Goal: Information Seeking & Learning: Learn about a topic

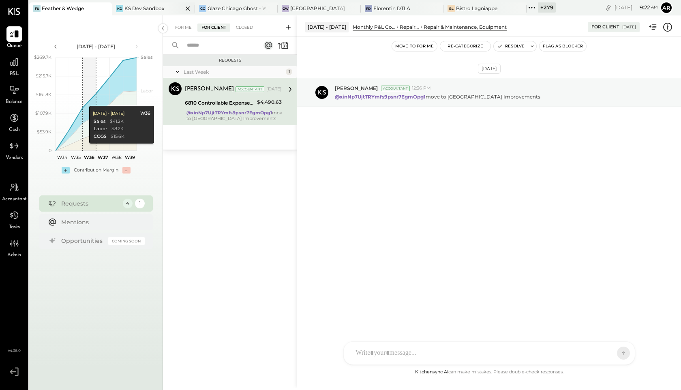
click at [190, 8] on icon at bounding box center [188, 9] width 10 height 10
click at [296, 8] on icon at bounding box center [301, 9] width 10 height 10
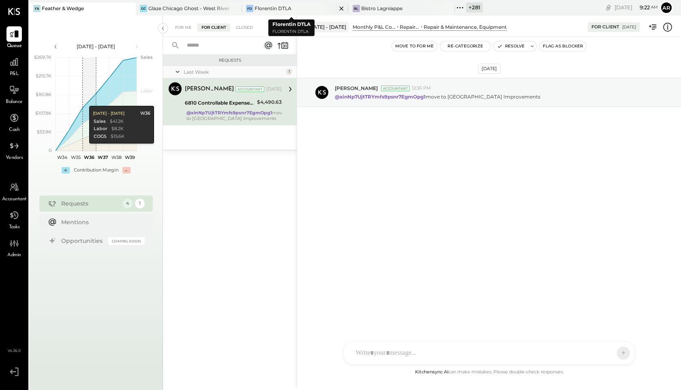
click at [336, 9] on icon at bounding box center [341, 9] width 10 height 10
click at [352, 8] on icon at bounding box center [350, 9] width 10 height 10
click at [178, 9] on div "Glaze Chicago Ghost - West River Rice LLC" at bounding box center [193, 8] width 85 height 7
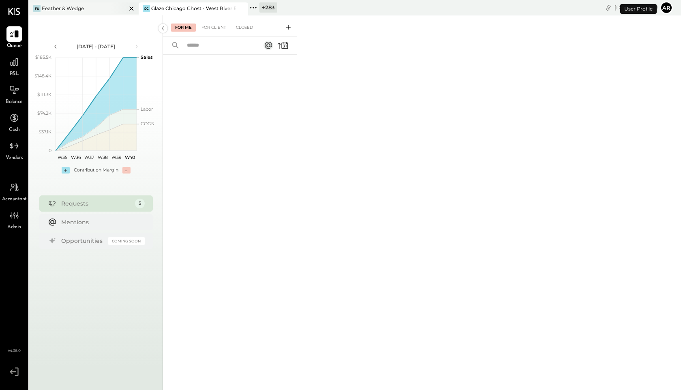
click at [132, 8] on icon at bounding box center [131, 8] width 4 height 4
click at [7, 148] on div at bounding box center [13, 145] width 15 height 15
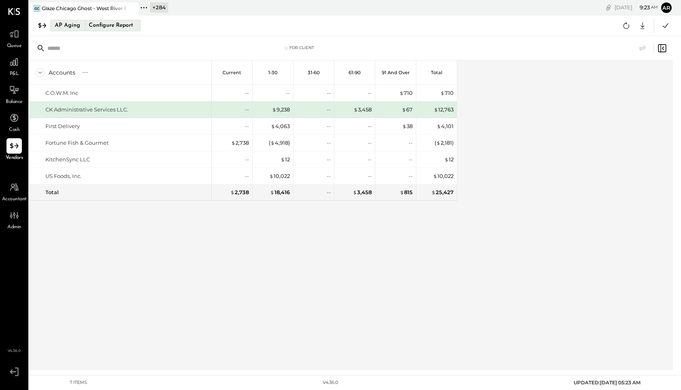
click at [75, 30] on div "AP Aging" at bounding box center [68, 25] width 26 height 13
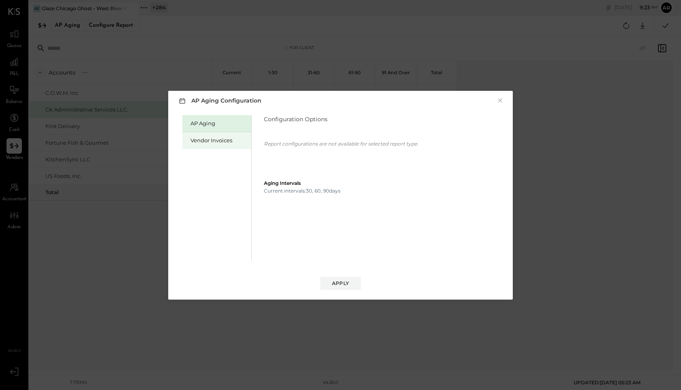
click at [245, 140] on div "Vendor Invoices" at bounding box center [218, 141] width 57 height 8
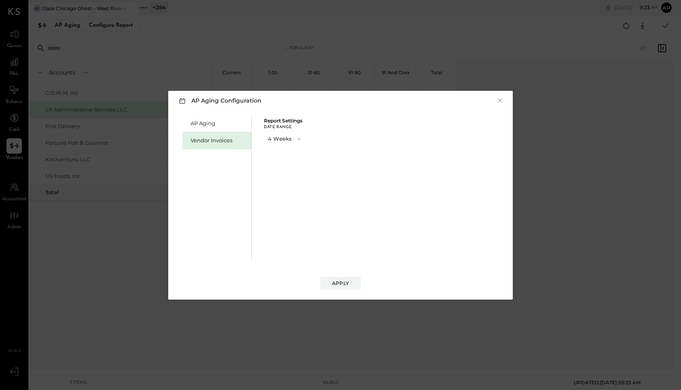
click at [281, 140] on button "4 Weeks" at bounding box center [285, 138] width 43 height 15
click at [284, 166] on span "13 Weeks" at bounding box center [280, 167] width 21 height 5
click at [338, 284] on div "Apply" at bounding box center [340, 283] width 17 height 7
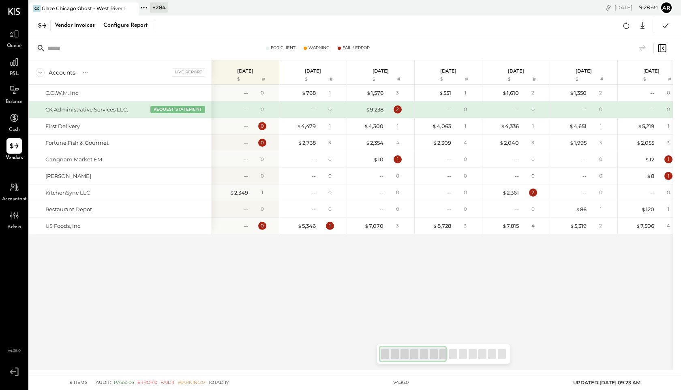
click at [140, 11] on icon at bounding box center [144, 7] width 11 height 11
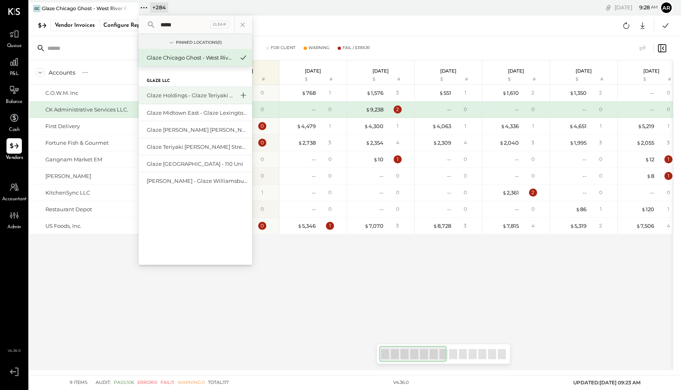
type input "*****"
click at [241, 95] on icon at bounding box center [244, 95] width 6 height 6
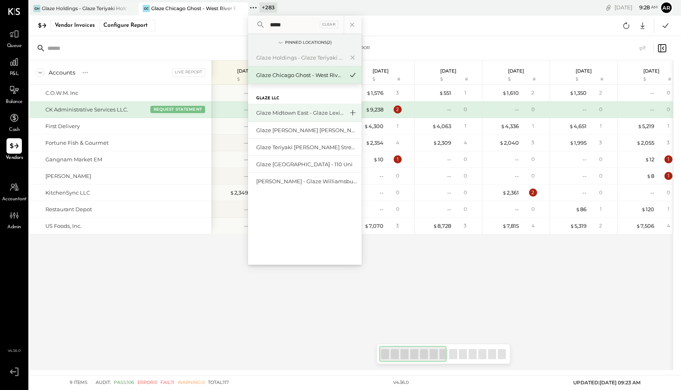
click at [352, 115] on icon at bounding box center [353, 113] width 6 height 6
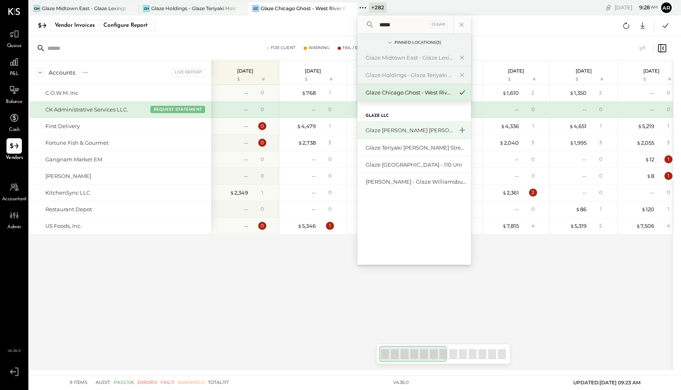
click at [460, 130] on icon at bounding box center [462, 130] width 6 height 6
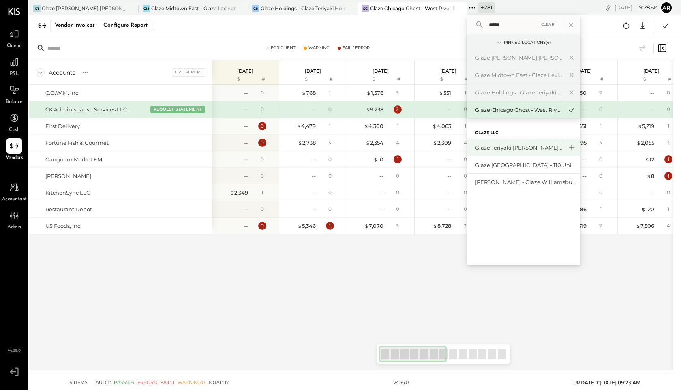
click at [572, 148] on icon at bounding box center [571, 147] width 10 height 11
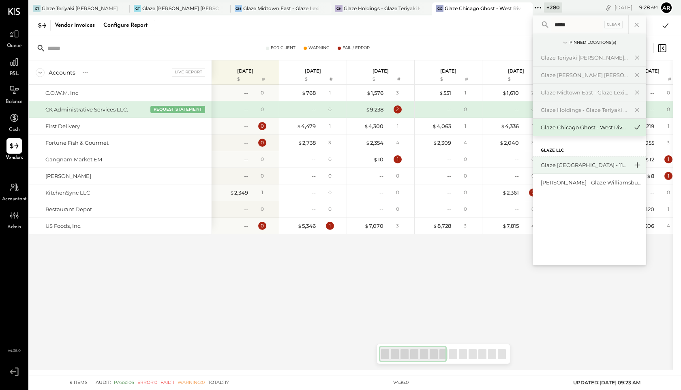
click at [636, 164] on icon at bounding box center [637, 165] width 10 height 11
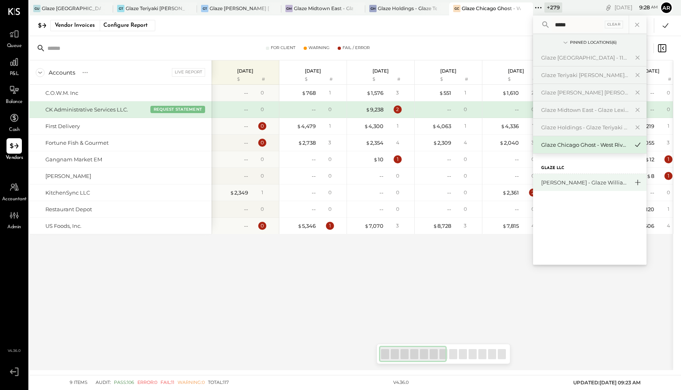
click at [637, 179] on icon at bounding box center [637, 182] width 10 height 11
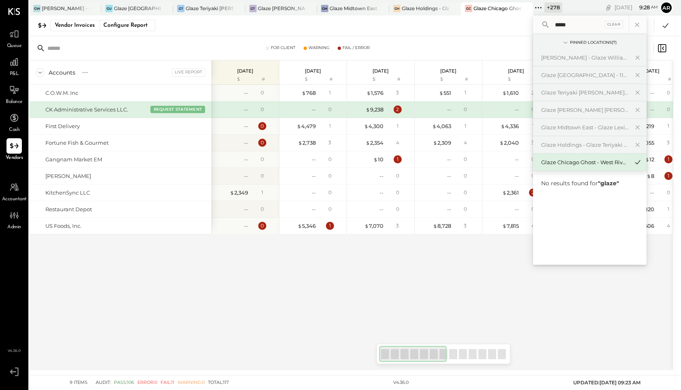
click at [228, 290] on div "Accounts S % GL Live Report 2025-09-29 $ # 2025-09-22 $ # 2025-09-15 $ # 2025-0…" at bounding box center [351, 215] width 644 height 310
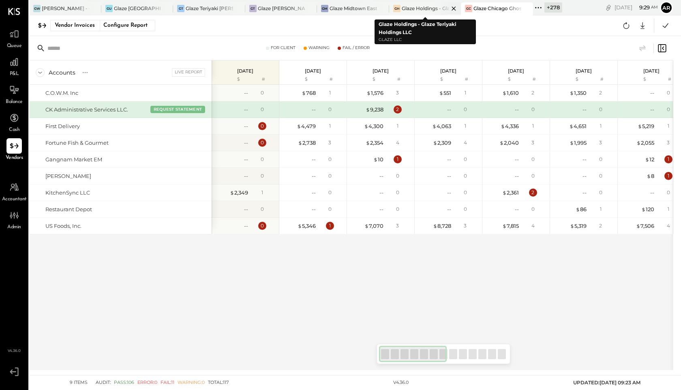
click at [453, 9] on icon at bounding box center [454, 9] width 10 height 10
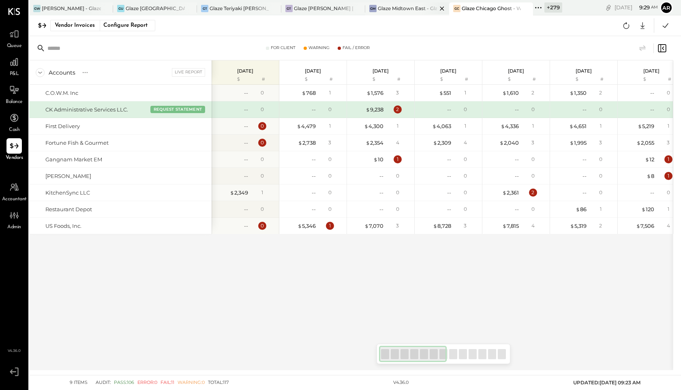
click at [391, 12] on div "GM Glaze Midtown East - Glaze Lexington One LLC" at bounding box center [407, 8] width 84 height 13
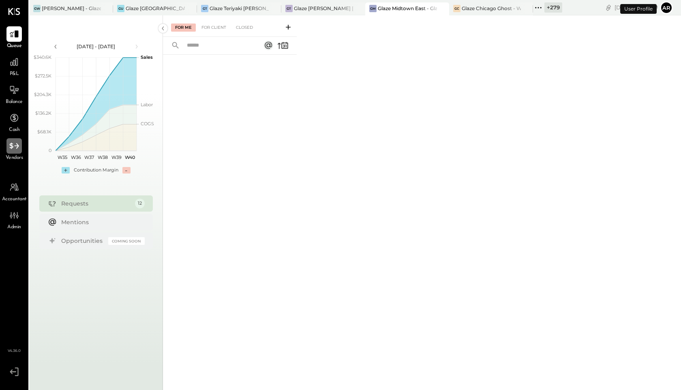
click at [15, 149] on icon at bounding box center [14, 146] width 11 height 11
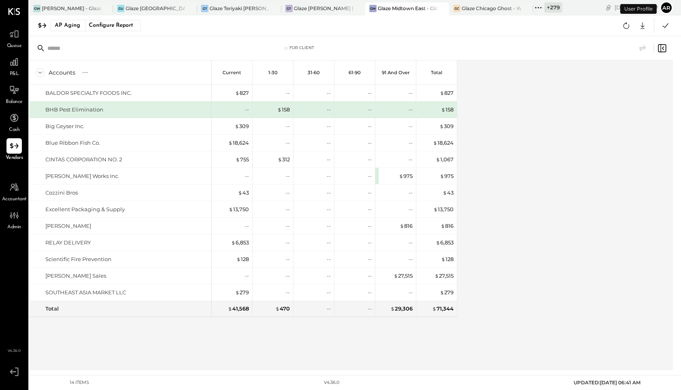
click at [114, 32] on div "AP Aging Configure Report Google Sheets Excel" at bounding box center [355, 25] width 652 height 21
click at [113, 27] on div "Configure Report" at bounding box center [110, 25] width 51 height 11
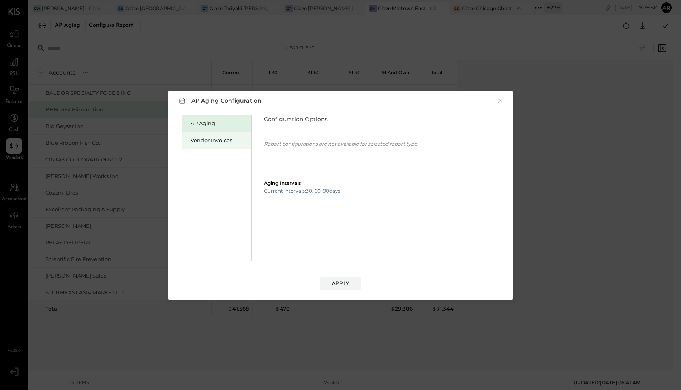
click at [216, 145] on div "Vendor Invoices" at bounding box center [216, 140] width 69 height 17
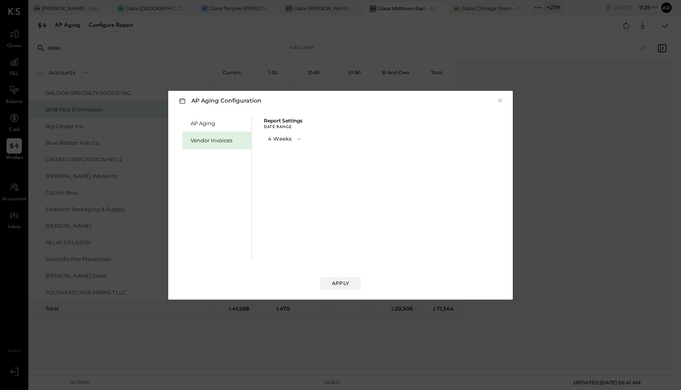
click at [274, 141] on button "4 Weeks" at bounding box center [285, 138] width 43 height 15
click at [276, 171] on div "13 Weeks" at bounding box center [285, 167] width 42 height 15
click at [335, 280] on div "Apply" at bounding box center [340, 283] width 17 height 7
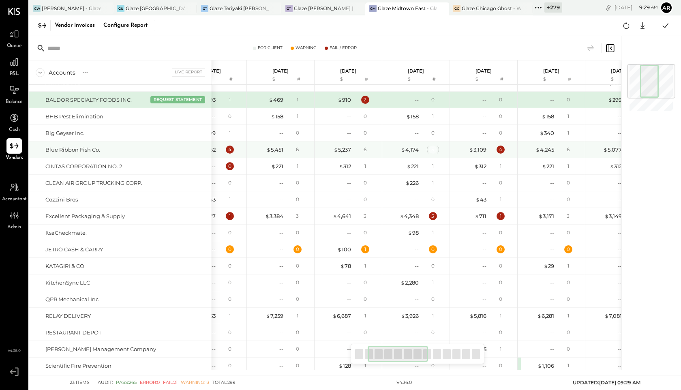
click at [434, 149] on div "5" at bounding box center [433, 149] width 8 height 8
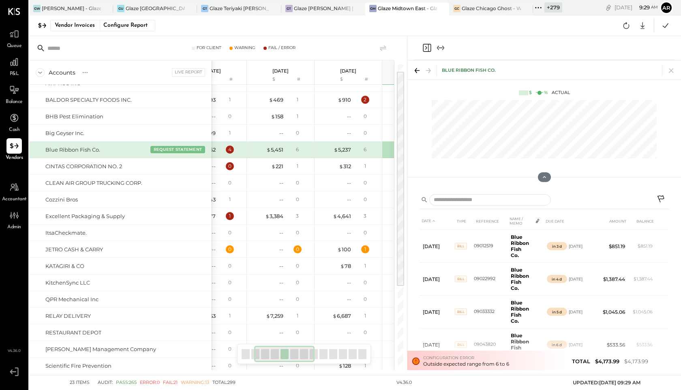
click at [425, 48] on icon "Close panel" at bounding box center [427, 48] width 10 height 10
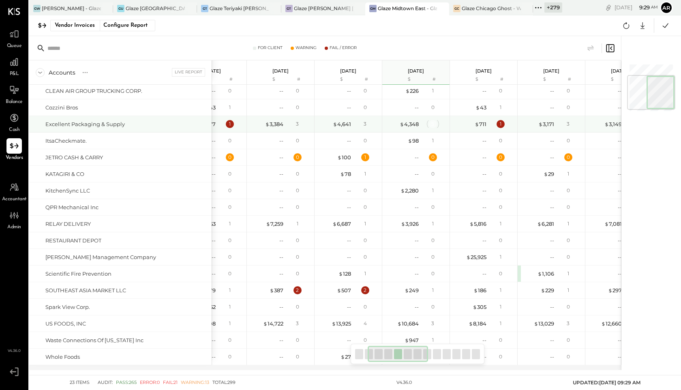
click at [435, 127] on div "5" at bounding box center [433, 124] width 8 height 8
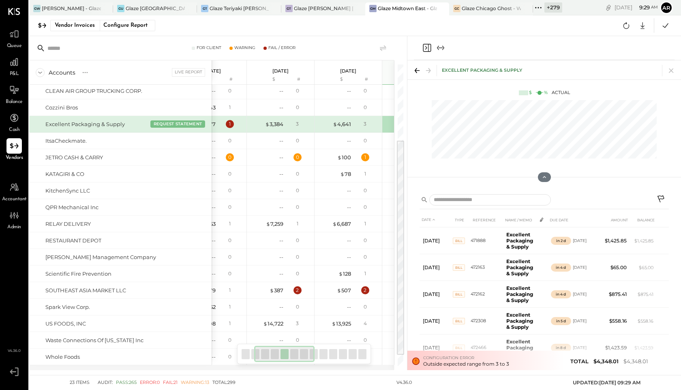
click at [422, 47] on icon "Close panel" at bounding box center [427, 48] width 10 height 10
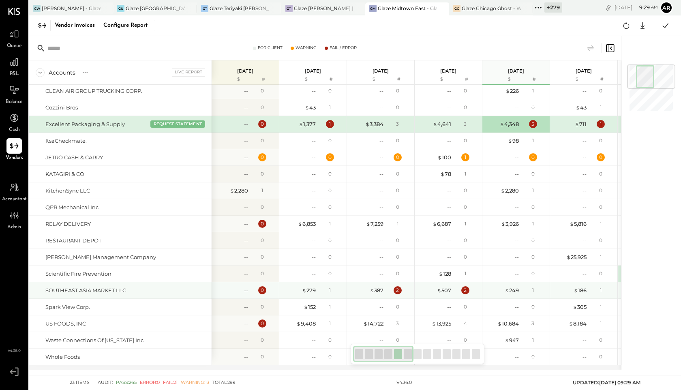
click at [401, 288] on div "2" at bounding box center [398, 290] width 26 height 8
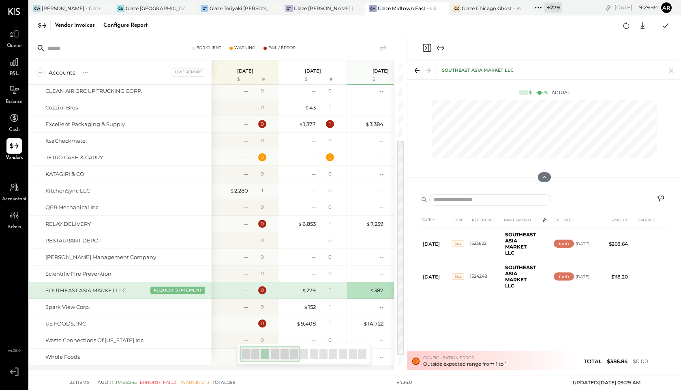
click at [425, 50] on icon "Close panel" at bounding box center [427, 48] width 10 height 10
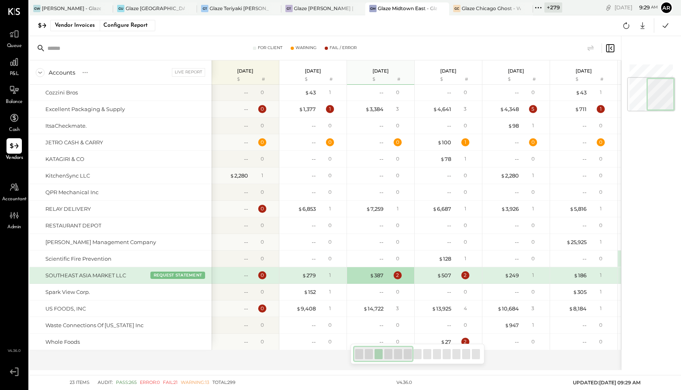
click at [467, 345] on div at bounding box center [417, 354] width 134 height 20
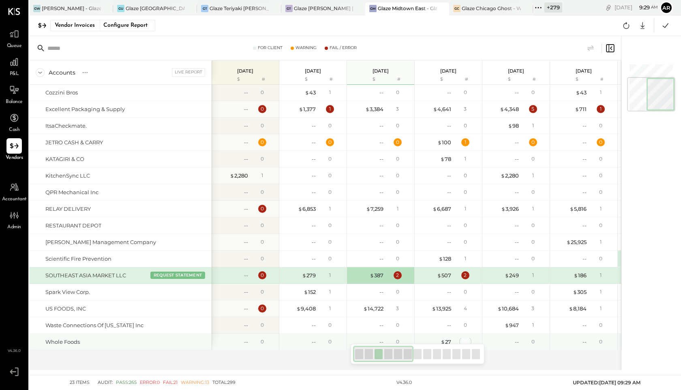
click at [466, 342] on div "2" at bounding box center [465, 341] width 8 height 8
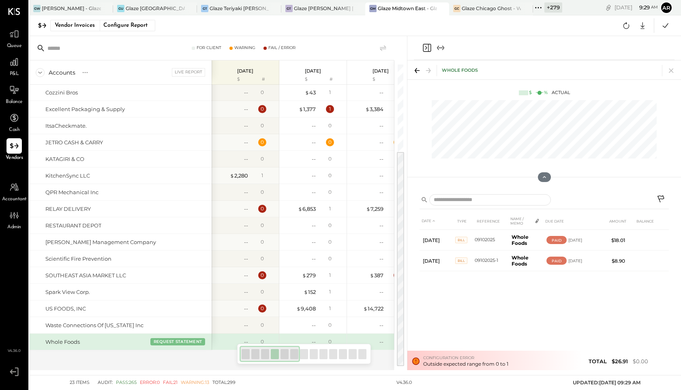
click at [426, 52] on icon "Close panel" at bounding box center [427, 48] width 10 height 10
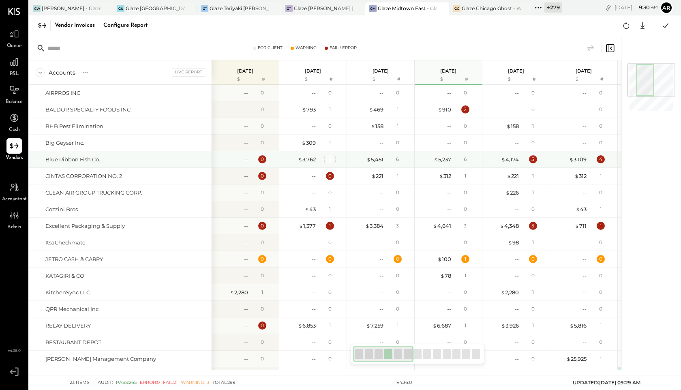
click at [331, 157] on div "4" at bounding box center [330, 159] width 8 height 8
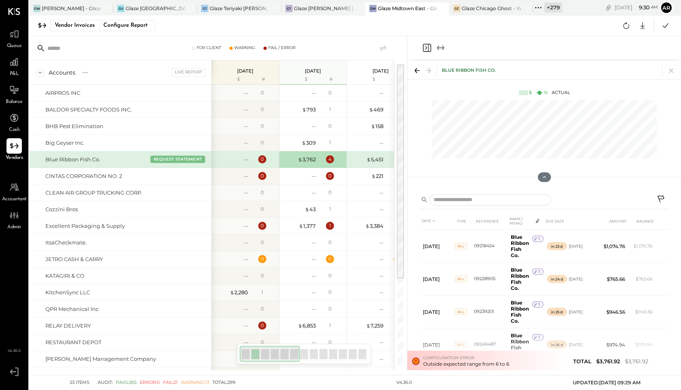
click at [423, 51] on icon "Close panel" at bounding box center [427, 48] width 8 height 8
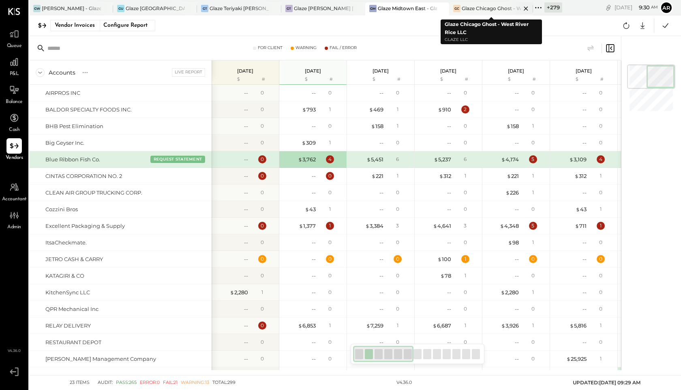
click at [525, 10] on icon at bounding box center [526, 9] width 10 height 10
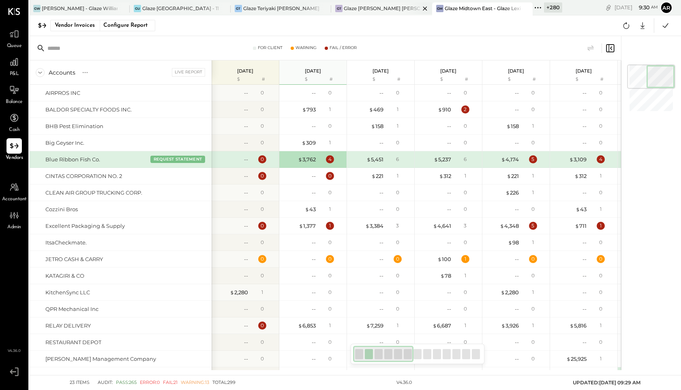
click at [378, 11] on div "Glaze [PERSON_NAME] [PERSON_NAME] LLC" at bounding box center [382, 8] width 76 height 7
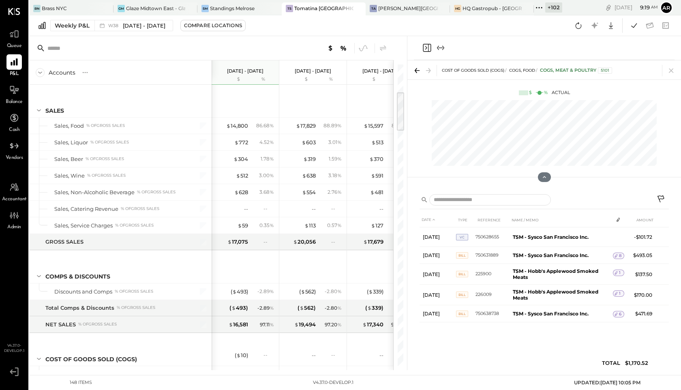
scroll to position [209, 0]
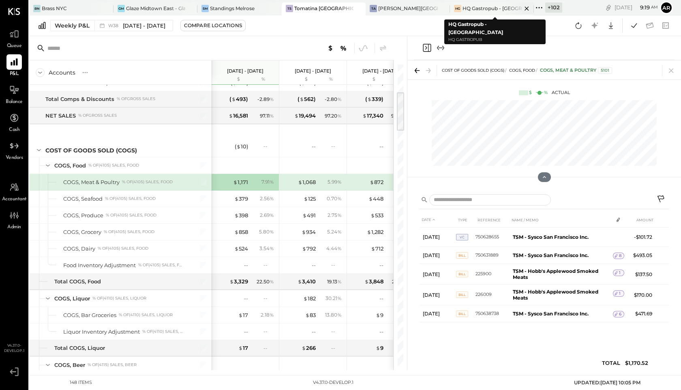
click at [529, 7] on icon at bounding box center [526, 9] width 10 height 10
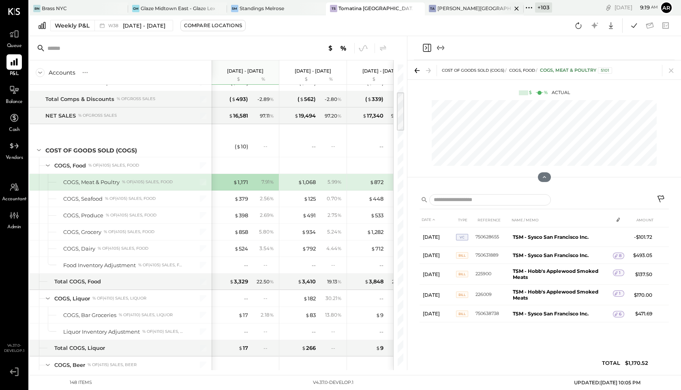
click at [511, 6] on icon at bounding box center [516, 9] width 10 height 10
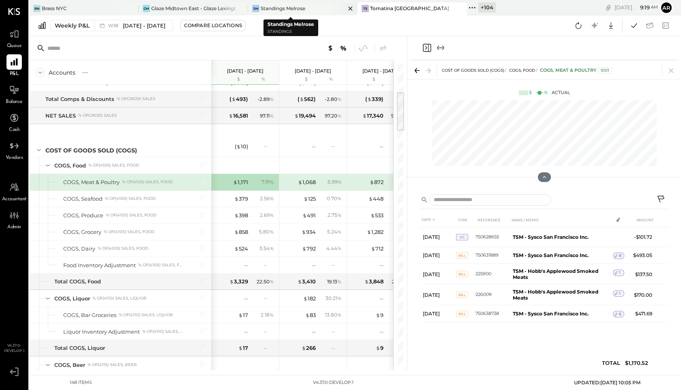
click at [345, 7] on icon at bounding box center [350, 9] width 10 height 10
click at [239, 8] on icon at bounding box center [241, 9] width 10 height 10
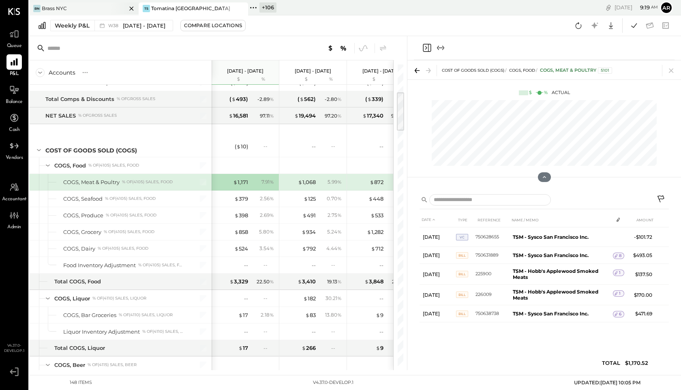
click at [130, 10] on icon at bounding box center [131, 9] width 10 height 10
click at [144, 7] on icon at bounding box center [143, 7] width 1 height 1
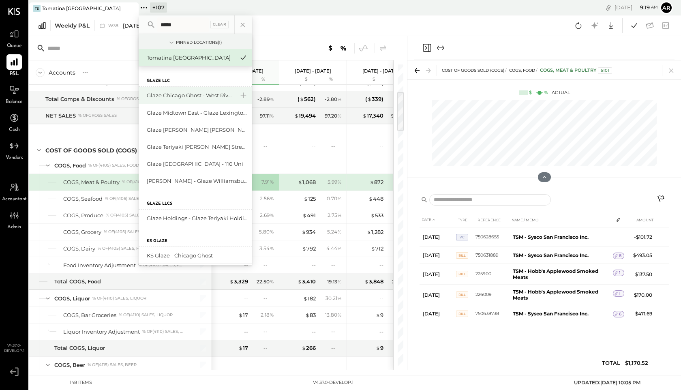
type input "*****"
click at [175, 95] on div "Glaze Chicago Ghost - West River Rice LLC" at bounding box center [191, 96] width 88 height 8
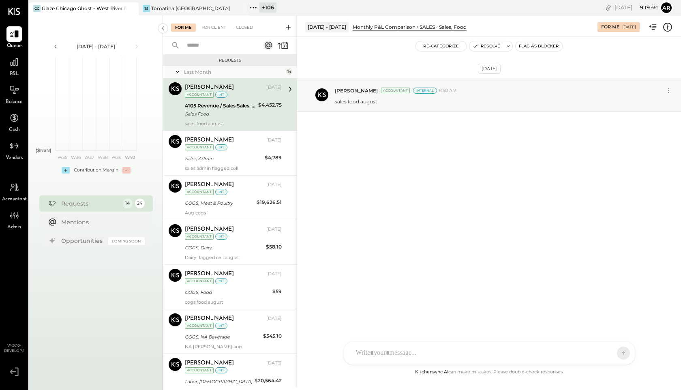
click at [11, 154] on div "Vendors" at bounding box center [14, 149] width 17 height 23
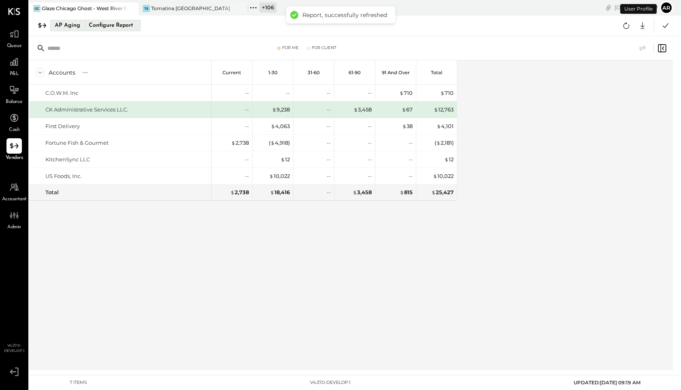
click at [127, 24] on div "Configure Report" at bounding box center [110, 25] width 51 height 11
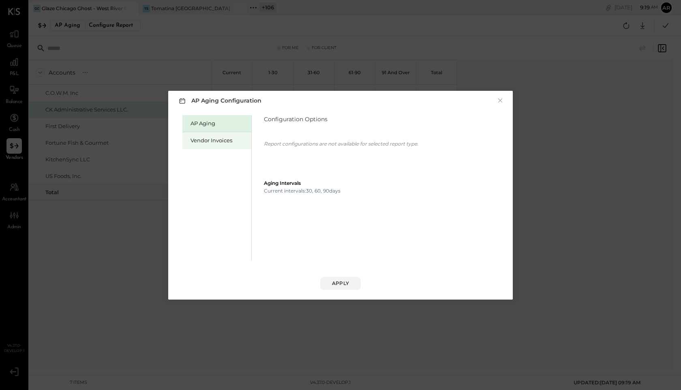
click at [213, 145] on div "Vendor Invoices" at bounding box center [216, 140] width 69 height 17
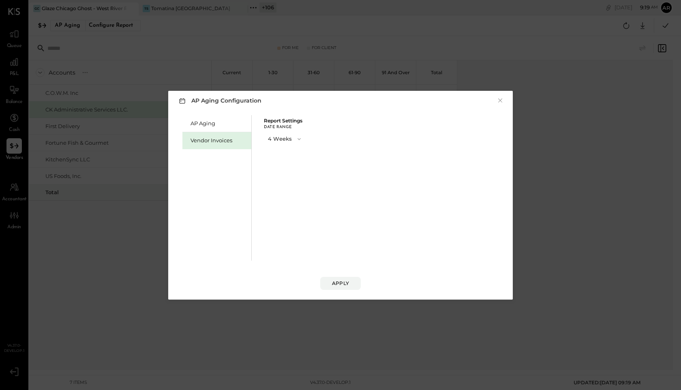
click at [283, 138] on button "4 Weeks" at bounding box center [285, 138] width 43 height 15
click at [284, 172] on div "13 Weeks" at bounding box center [285, 167] width 42 height 15
click at [353, 283] on button "Apply" at bounding box center [340, 283] width 41 height 13
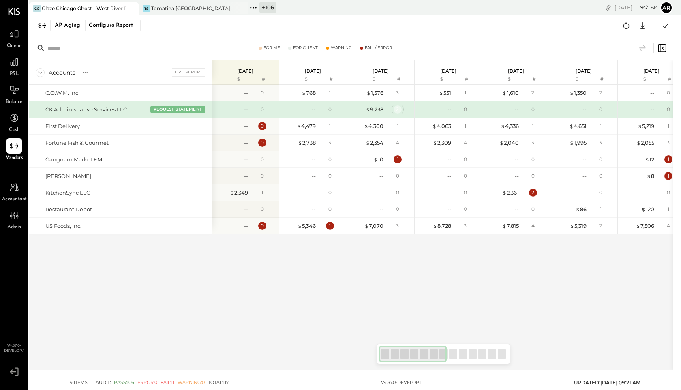
click at [396, 112] on div "2" at bounding box center [397, 109] width 8 height 8
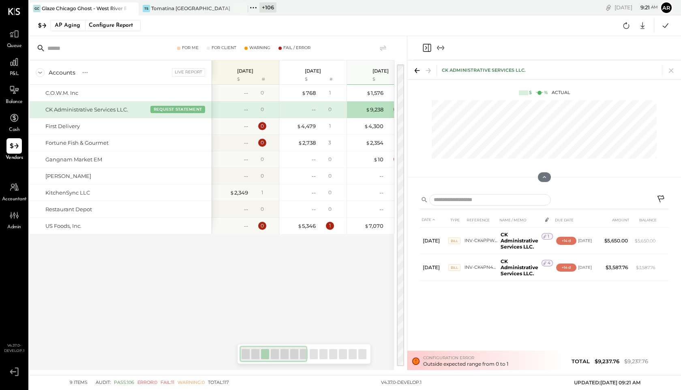
click at [425, 49] on icon "Close panel" at bounding box center [427, 48] width 10 height 10
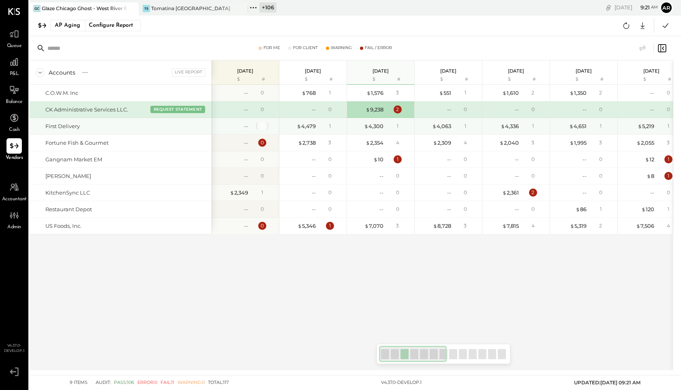
click at [264, 125] on div "0" at bounding box center [262, 126] width 8 height 8
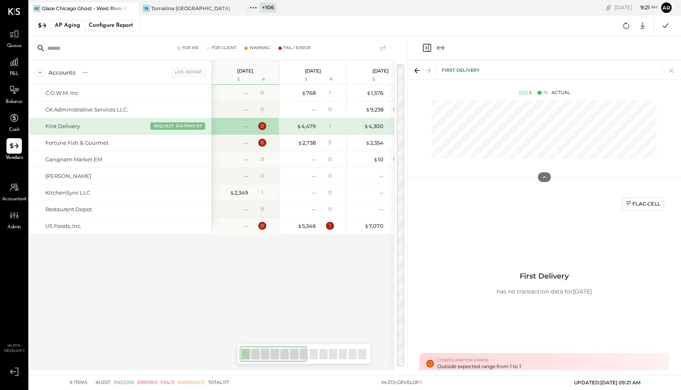
click at [280, 318] on div "Accounts S % GL Live Report 2025-09-29 $ # 2025-09-22 $ # 2025-09-15 $ # 2025-0…" at bounding box center [211, 215] width 365 height 310
click at [428, 50] on icon "Close panel" at bounding box center [427, 48] width 10 height 10
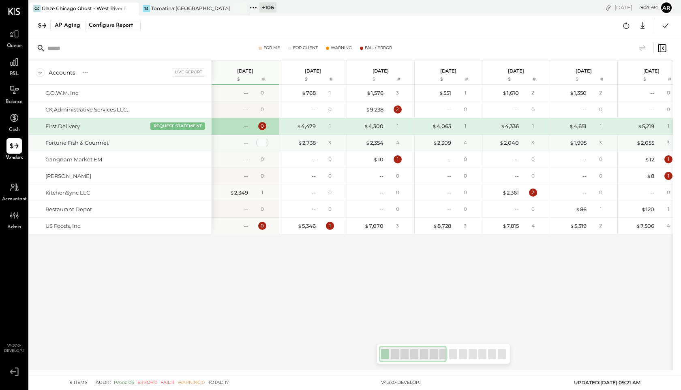
click at [263, 142] on div "0" at bounding box center [262, 142] width 3 height 7
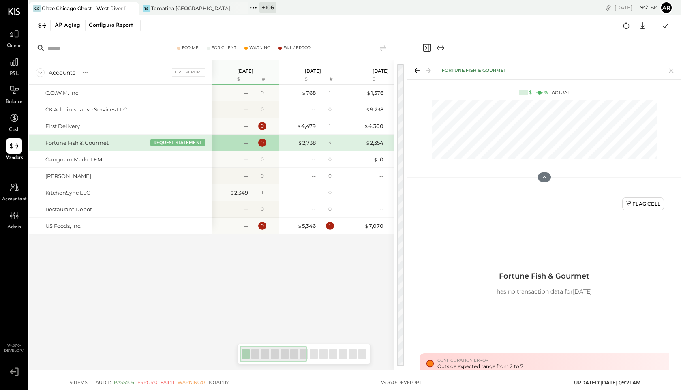
click at [427, 46] on icon "Close panel" at bounding box center [427, 48] width 10 height 10
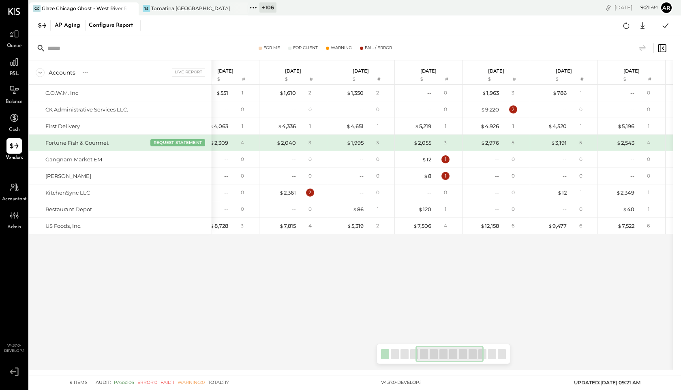
scroll to position [0, 198]
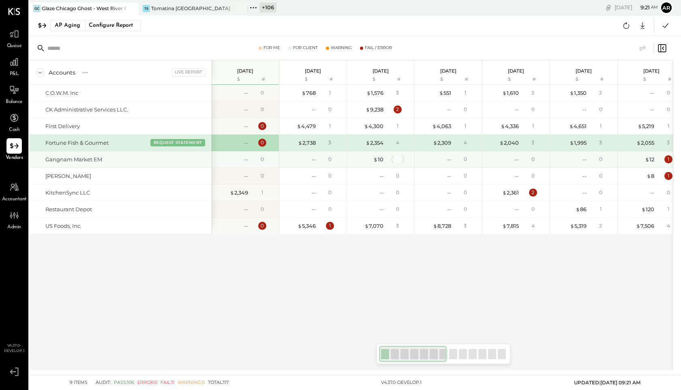
click at [393, 159] on div "1" at bounding box center [397, 159] width 8 height 8
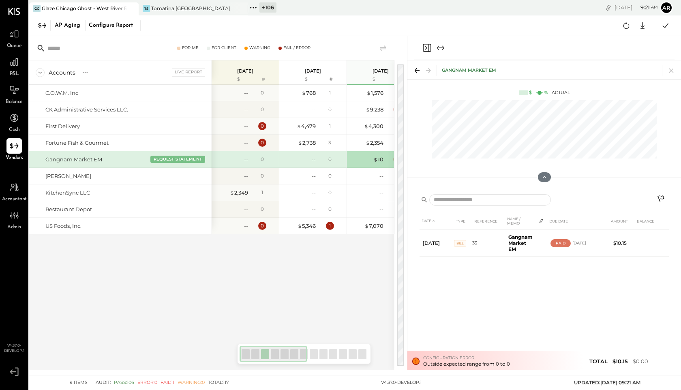
click at [323, 273] on div "Accounts S % GL Live Report 2025-09-29 $ # 2025-09-22 $ # 2025-09-15 $ # 2025-0…" at bounding box center [211, 215] width 365 height 310
click at [422, 47] on icon "Close panel" at bounding box center [427, 48] width 10 height 10
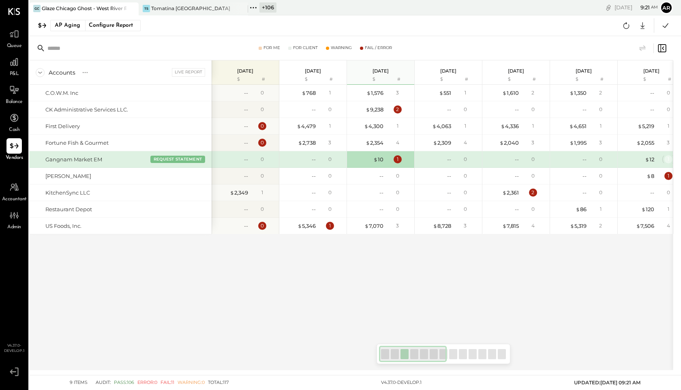
click at [669, 159] on div "1" at bounding box center [668, 159] width 8 height 8
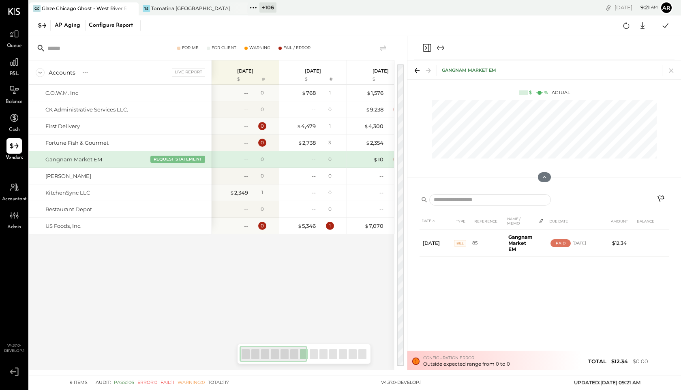
click at [422, 48] on icon "Close panel" at bounding box center [427, 48] width 10 height 10
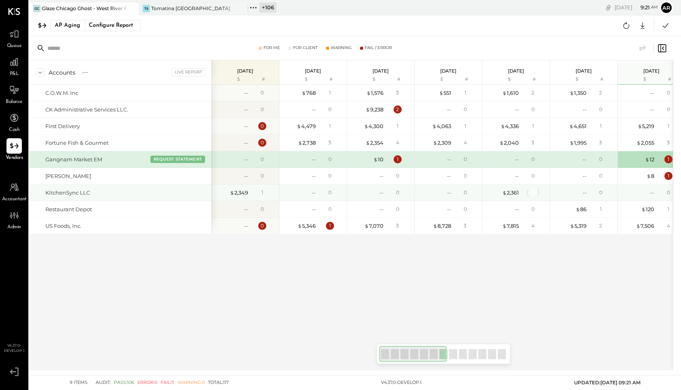
click at [531, 192] on div "2" at bounding box center [533, 192] width 8 height 8
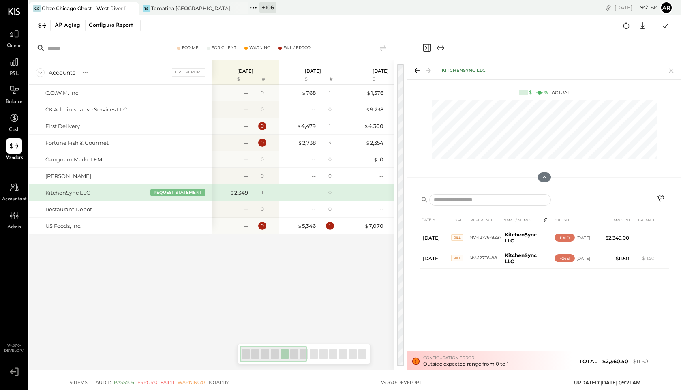
click at [429, 45] on icon "Close panel" at bounding box center [427, 48] width 10 height 10
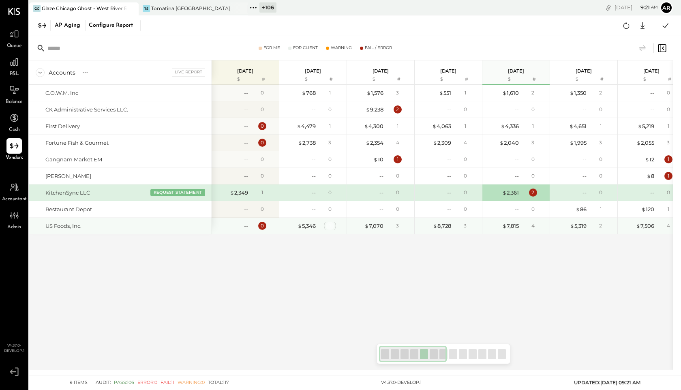
click at [329, 224] on div "1" at bounding box center [330, 226] width 8 height 8
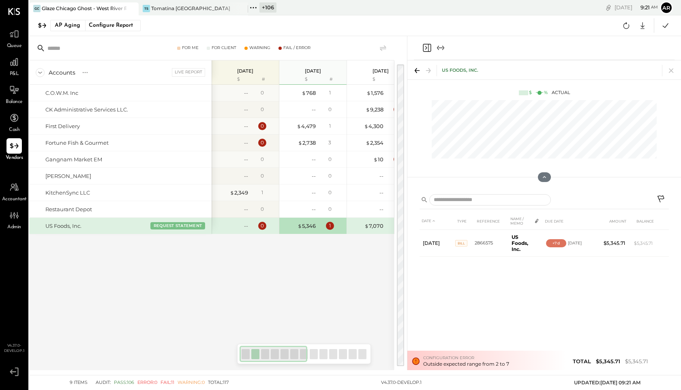
click at [426, 47] on icon "Close panel" at bounding box center [426, 48] width 2 height 4
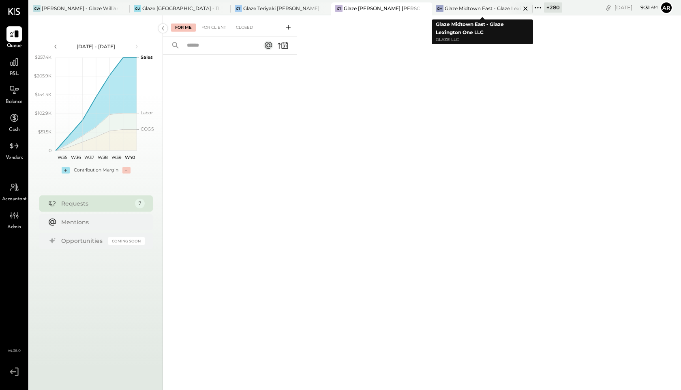
click at [525, 9] on icon at bounding box center [525, 8] width 4 height 4
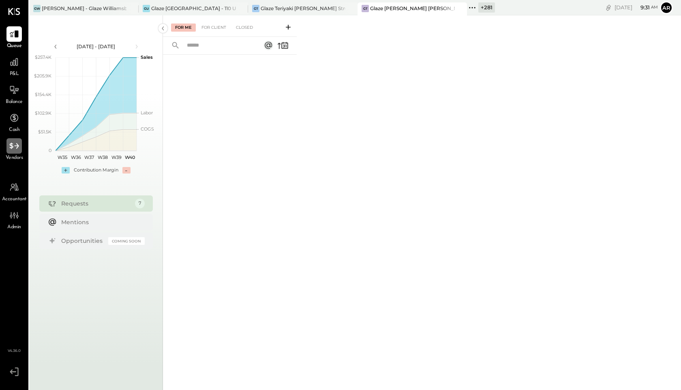
click at [19, 144] on icon at bounding box center [14, 146] width 11 height 11
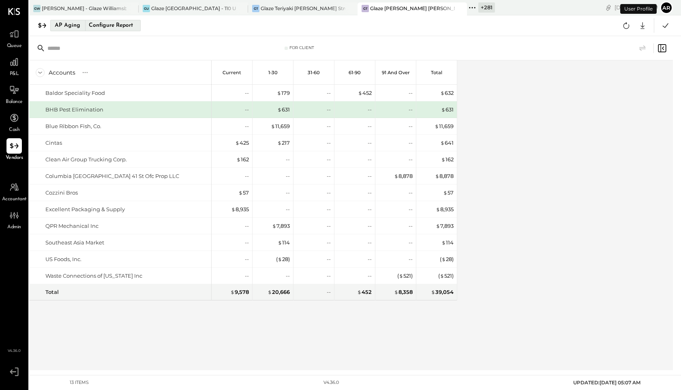
click at [110, 26] on div "Configure Report" at bounding box center [110, 25] width 51 height 11
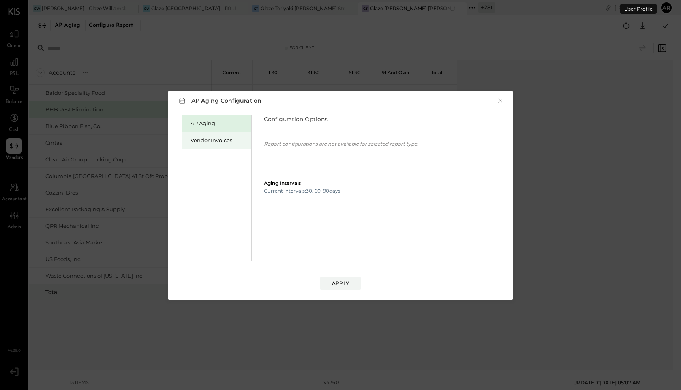
click at [231, 139] on div "Vendor Invoices" at bounding box center [218, 141] width 57 height 8
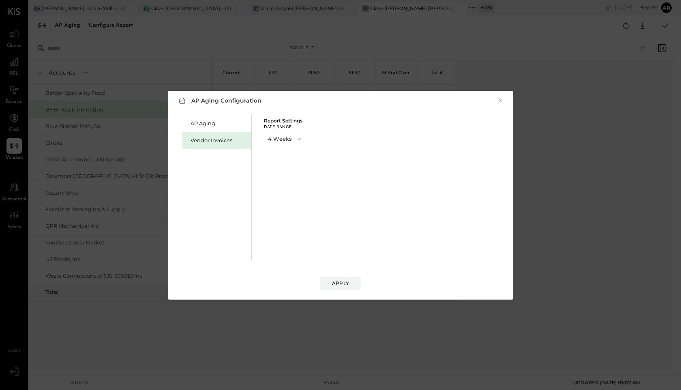
click at [263, 139] on div "AP Aging Vendor Invoices Report Settings Date Range 4 Weeks" at bounding box center [340, 186] width 328 height 147
click at [280, 141] on button "4 Weeks" at bounding box center [285, 138] width 43 height 15
click at [283, 167] on span "13 Weeks" at bounding box center [280, 167] width 21 height 5
click at [342, 286] on div "Apply" at bounding box center [340, 283] width 17 height 7
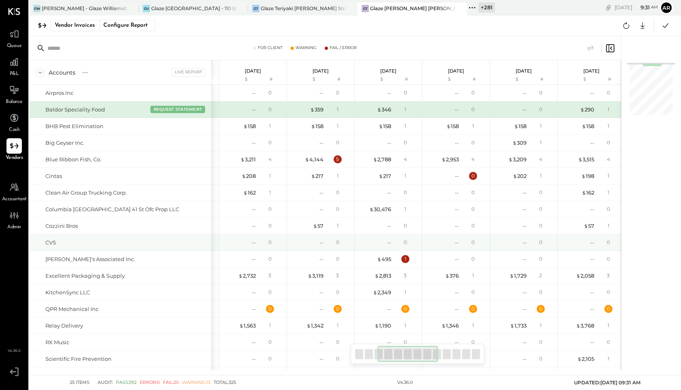
scroll to position [0, 28]
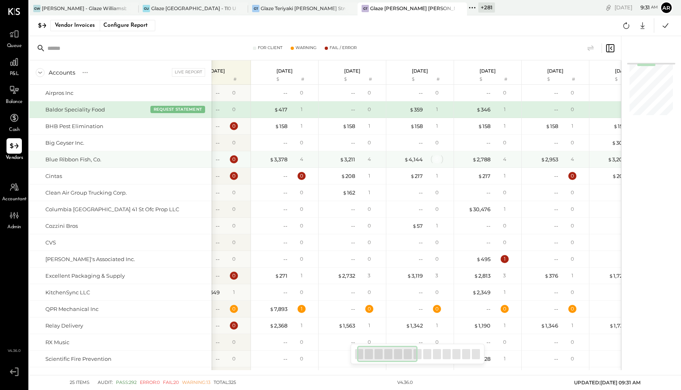
click at [436, 160] on div "5" at bounding box center [437, 159] width 8 height 8
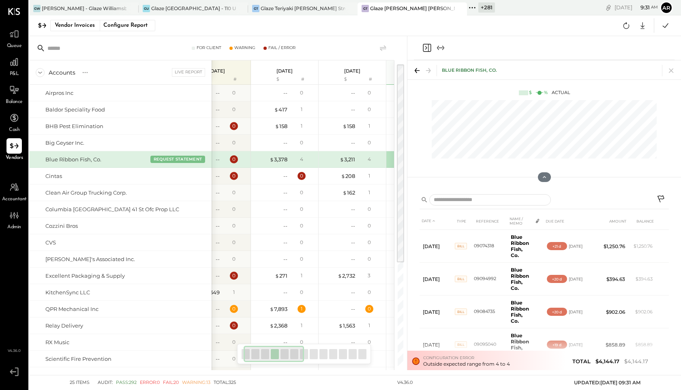
click at [429, 47] on icon "Close panel" at bounding box center [427, 48] width 10 height 10
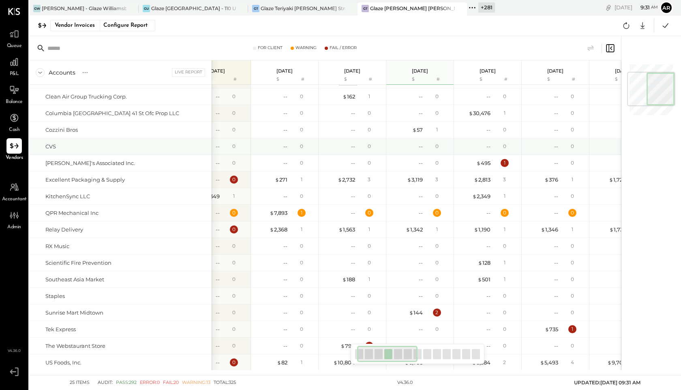
scroll to position [150, 0]
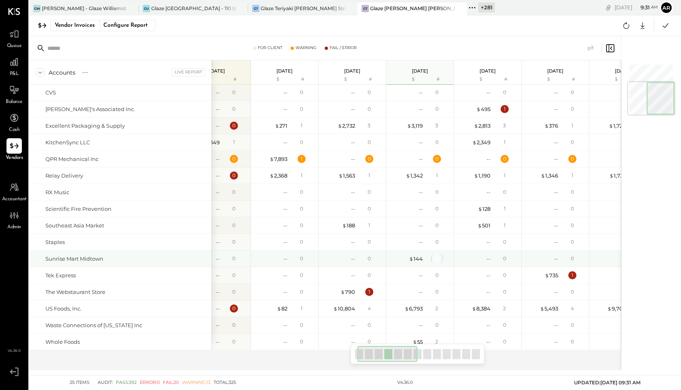
click at [433, 260] on div "2" at bounding box center [437, 258] width 8 height 8
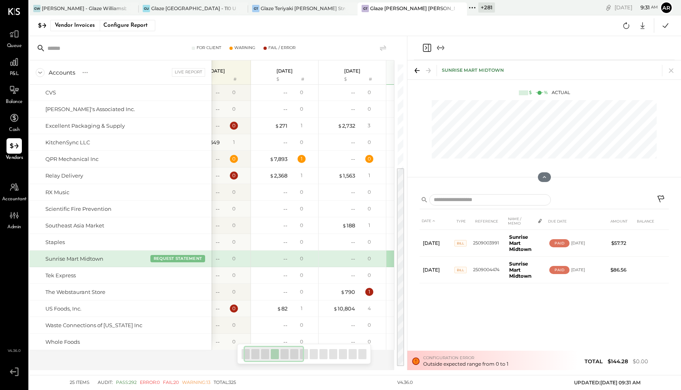
click at [428, 48] on icon "Close panel" at bounding box center [427, 48] width 8 height 8
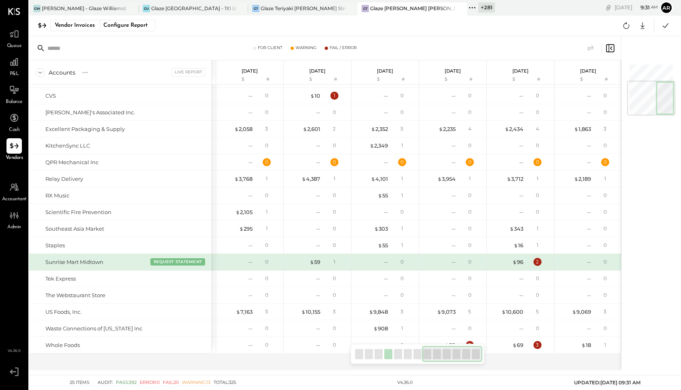
scroll to position [150, 0]
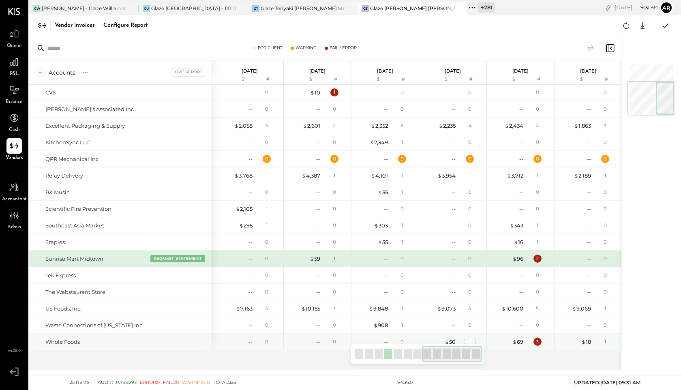
click at [470, 340] on div "3" at bounding box center [470, 341] width 8 height 8
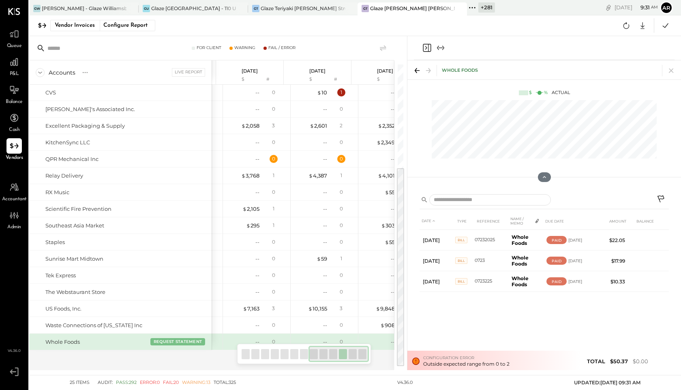
scroll to position [0, 462]
click at [425, 53] on div at bounding box center [544, 48] width 261 height 24
click at [425, 48] on icon "Close panel" at bounding box center [427, 48] width 10 height 10
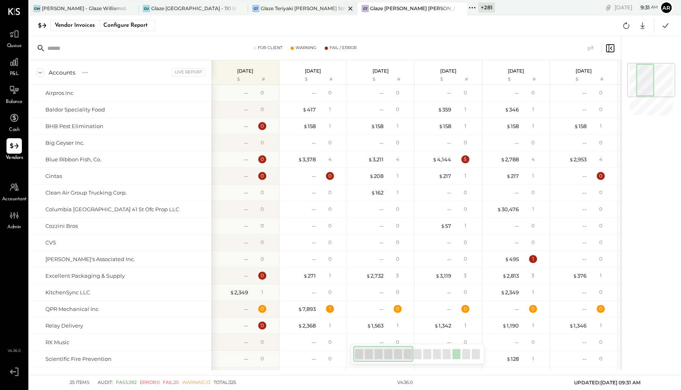
click at [322, 13] on div "GT Glaze Teriyaki [PERSON_NAME] Street - [PERSON_NAME] River [PERSON_NAME] LLC" at bounding box center [302, 8] width 109 height 13
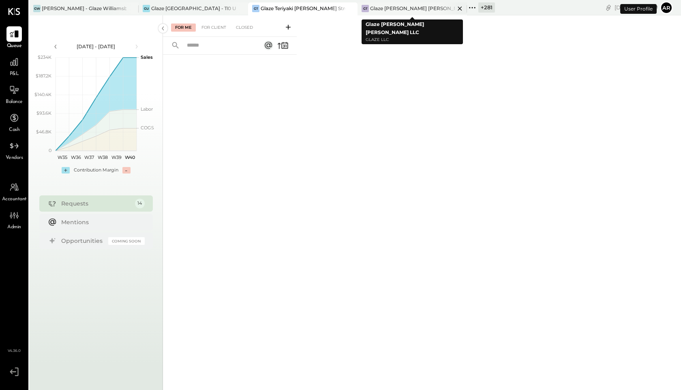
click at [459, 8] on icon at bounding box center [459, 8] width 4 height 4
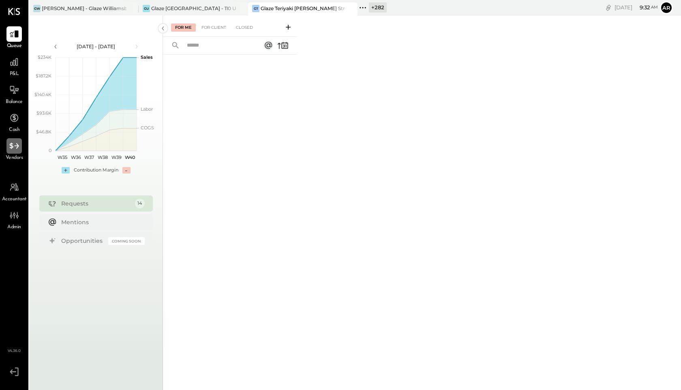
click at [13, 149] on icon at bounding box center [14, 146] width 11 height 11
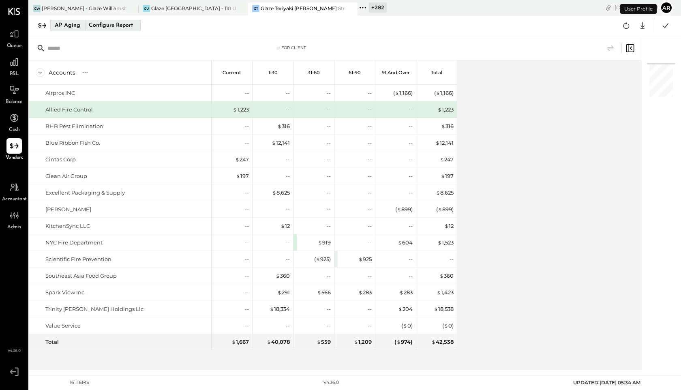
click at [113, 28] on div "Configure Report" at bounding box center [110, 25] width 51 height 11
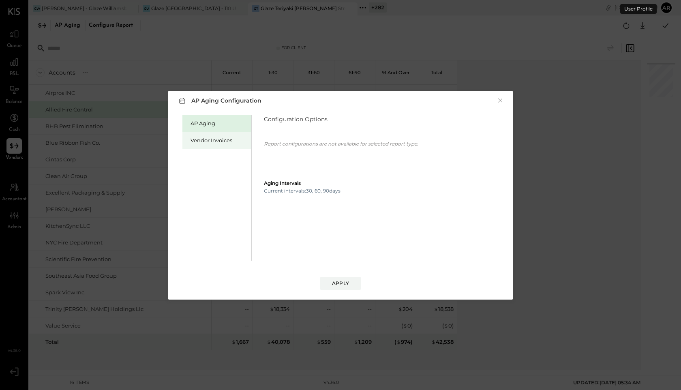
click at [203, 140] on div "Vendor Invoices" at bounding box center [218, 141] width 57 height 8
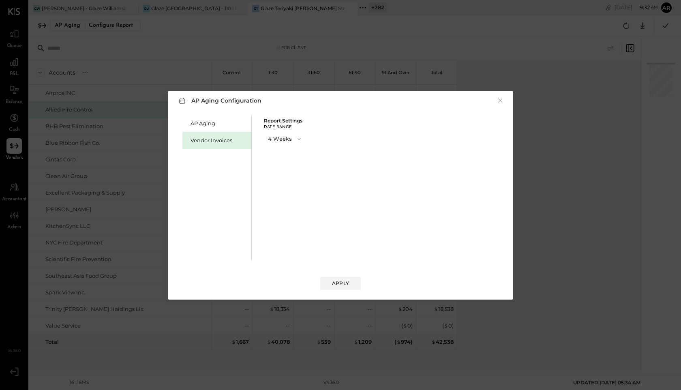
click at [268, 140] on button "4 Weeks" at bounding box center [285, 138] width 43 height 15
click at [278, 168] on span "13 Weeks" at bounding box center [280, 167] width 21 height 5
click at [335, 280] on div "Apply" at bounding box center [340, 283] width 17 height 7
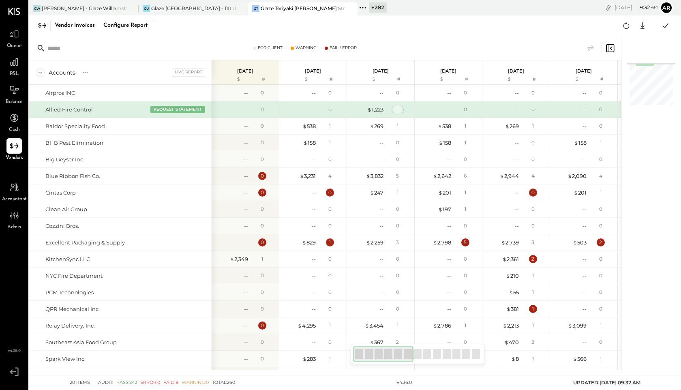
click at [394, 109] on div "1" at bounding box center [397, 109] width 8 height 8
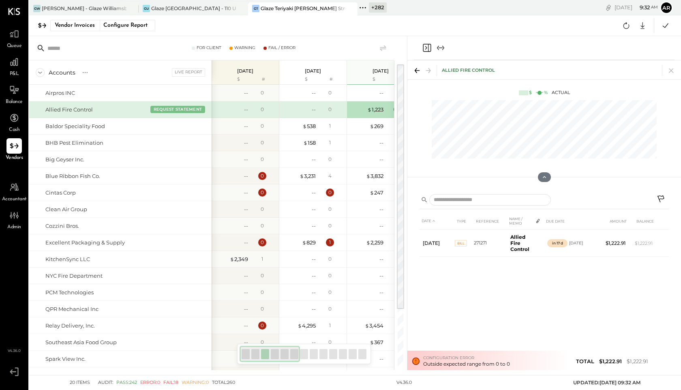
click at [427, 47] on icon "Close panel" at bounding box center [427, 48] width 10 height 10
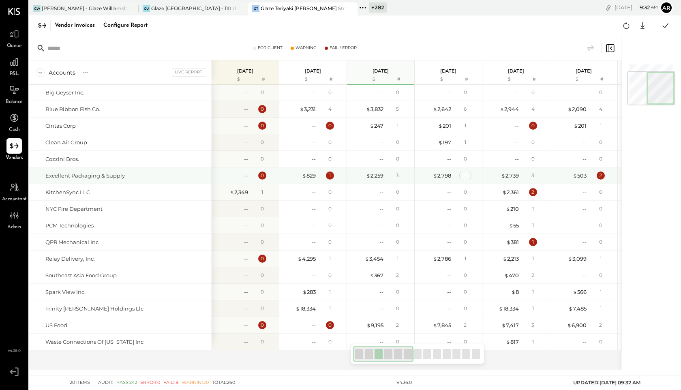
click at [464, 174] on div "5" at bounding box center [465, 175] width 8 height 8
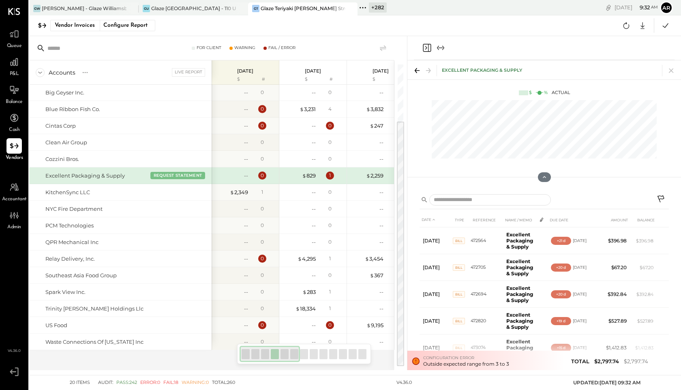
click at [425, 45] on icon "Close panel" at bounding box center [427, 48] width 10 height 10
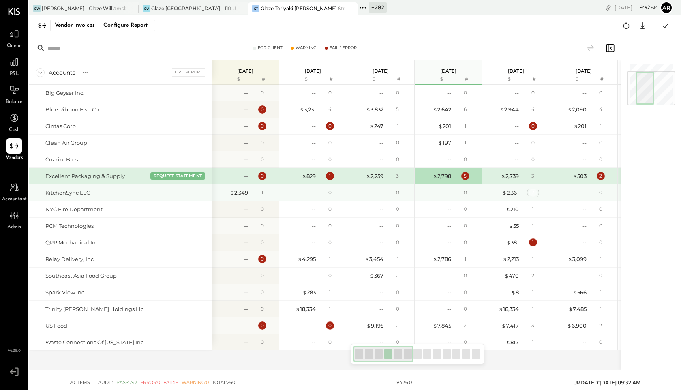
click at [533, 193] on div "2" at bounding box center [533, 192] width 8 height 8
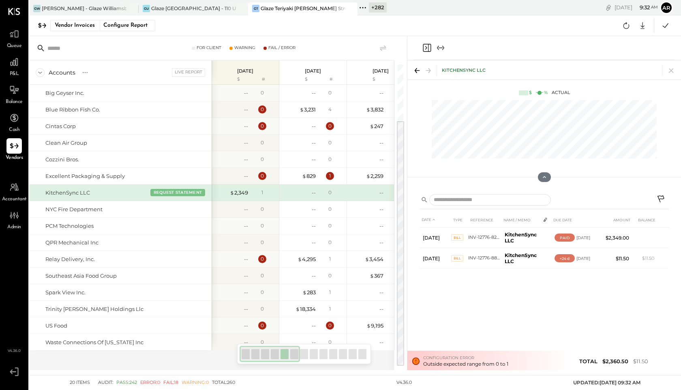
click at [430, 43] on icon "Close panel" at bounding box center [427, 48] width 10 height 10
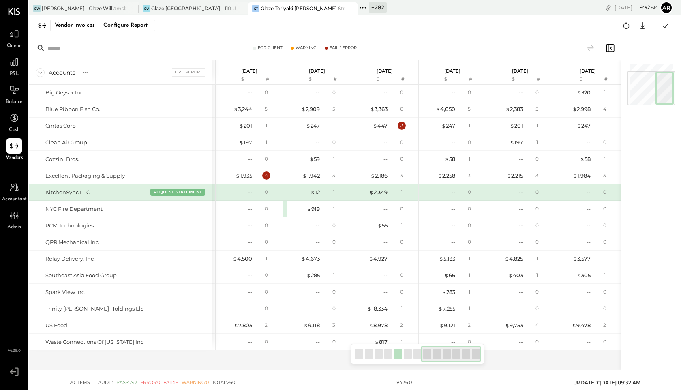
scroll to position [0, 371]
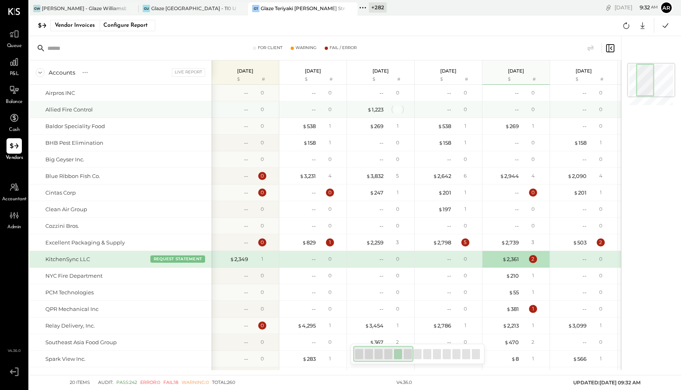
click at [393, 109] on div "1" at bounding box center [397, 109] width 8 height 8
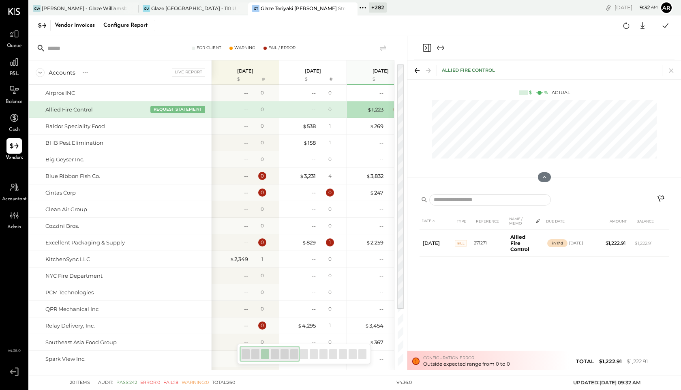
click at [430, 47] on icon "Close panel" at bounding box center [427, 48] width 8 height 8
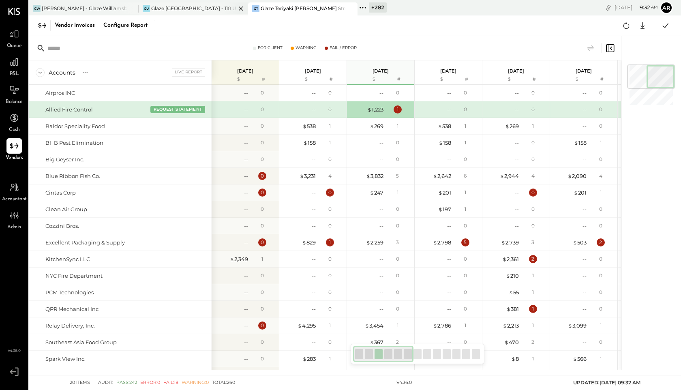
click at [201, 10] on div "Glaze [GEOGRAPHIC_DATA] - 110 Uni" at bounding box center [193, 8] width 85 height 7
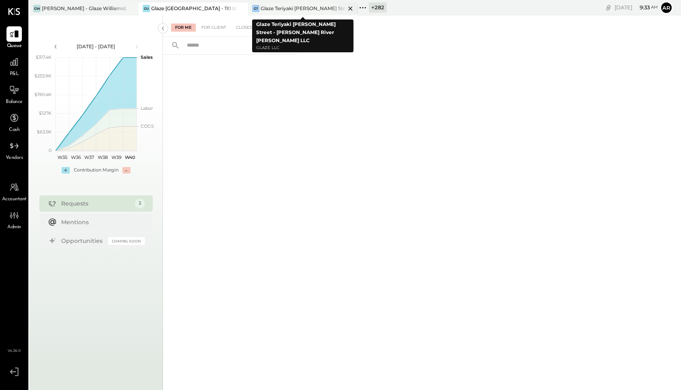
click at [351, 7] on icon at bounding box center [350, 9] width 10 height 10
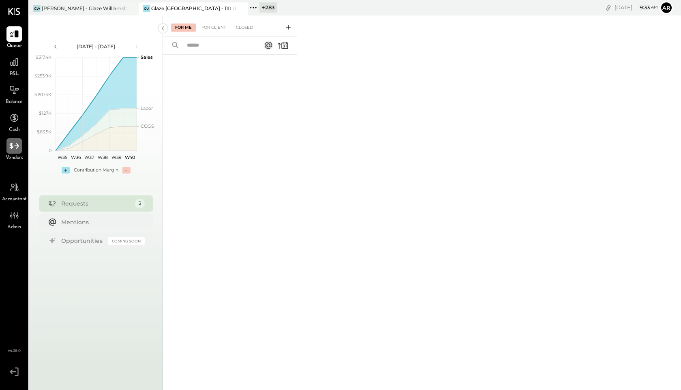
click at [10, 149] on icon at bounding box center [14, 146] width 11 height 11
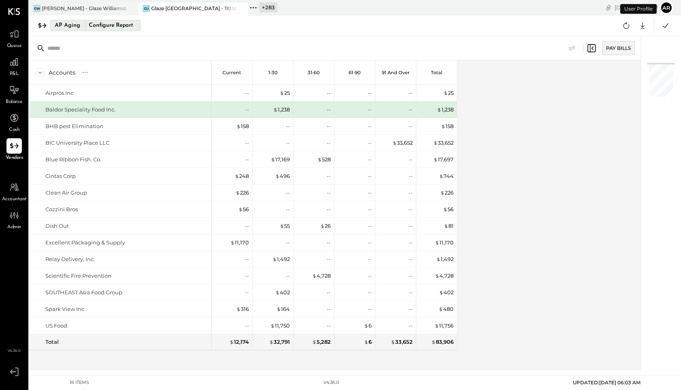
click at [87, 28] on div "Configure Report" at bounding box center [110, 25] width 51 height 11
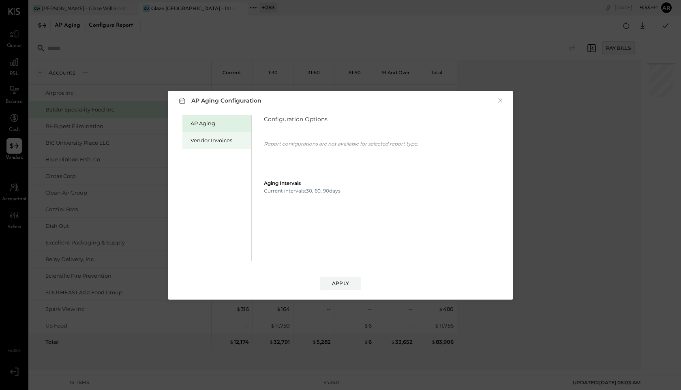
click at [207, 136] on div "Vendor Invoices" at bounding box center [216, 140] width 69 height 17
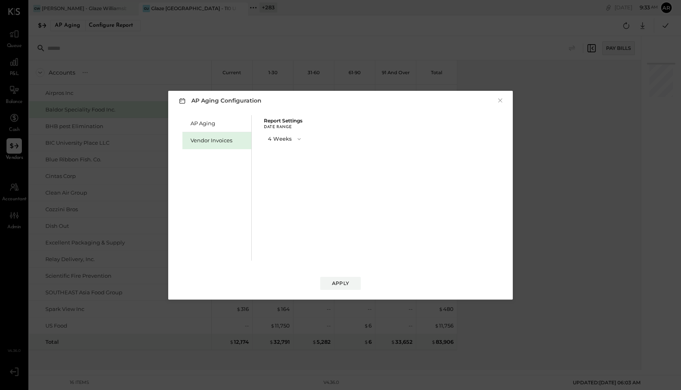
click at [291, 139] on button "4 Weeks" at bounding box center [285, 138] width 43 height 15
click at [295, 164] on div "13 Weeks" at bounding box center [285, 167] width 42 height 15
click at [344, 282] on div "Apply" at bounding box center [340, 283] width 17 height 7
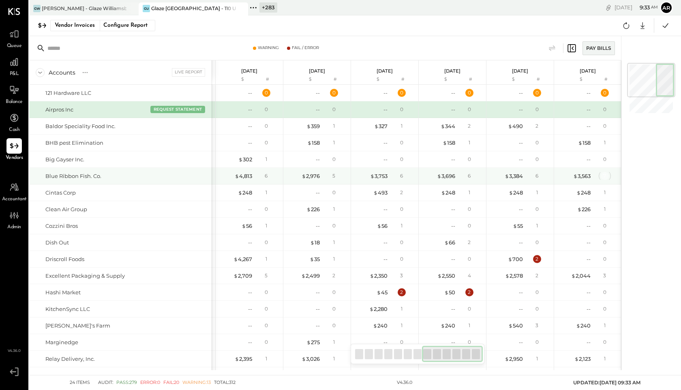
click at [605, 176] on div "7" at bounding box center [604, 176] width 8 height 8
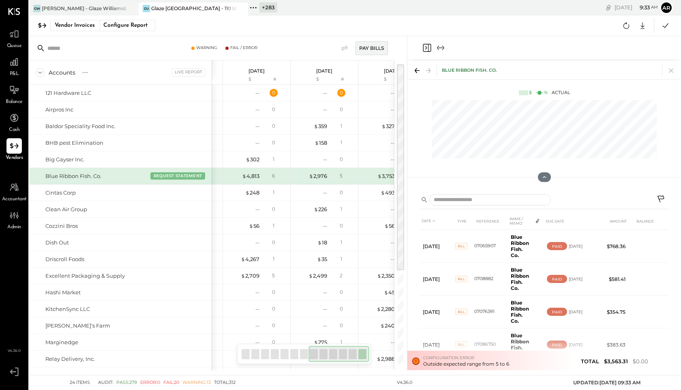
click at [429, 47] on icon "Close panel" at bounding box center [427, 48] width 10 height 10
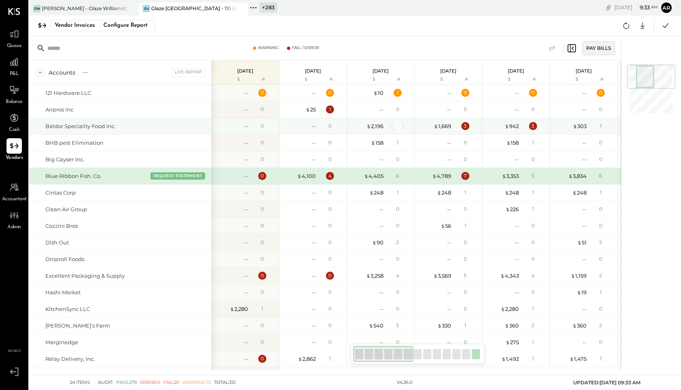
click at [396, 124] on div "4" at bounding box center [397, 126] width 8 height 8
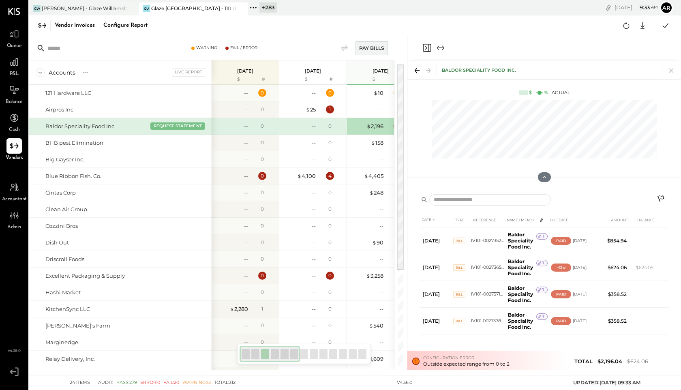
click at [427, 47] on icon "Close panel" at bounding box center [426, 48] width 2 height 4
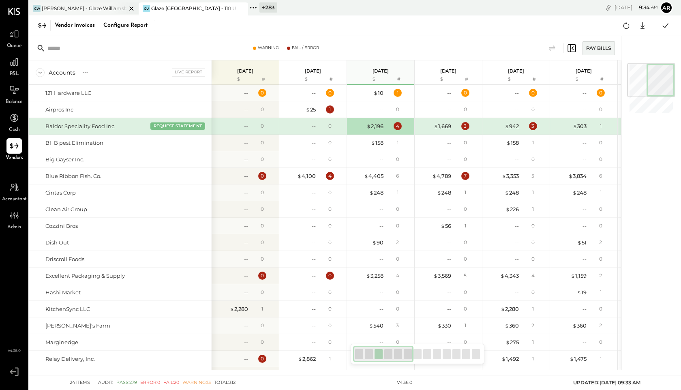
click at [92, 11] on div "[PERSON_NAME] - Glaze Williamsburg One LLC" at bounding box center [84, 8] width 85 height 7
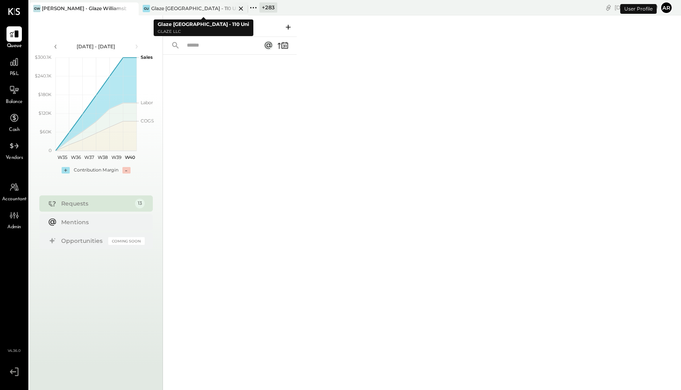
click at [239, 8] on icon at bounding box center [241, 9] width 10 height 10
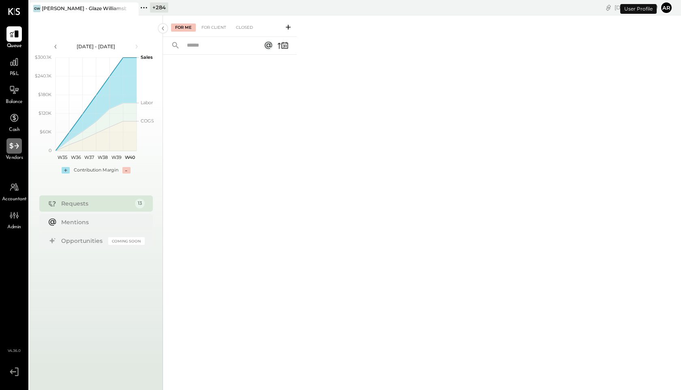
click at [17, 149] on icon at bounding box center [14, 146] width 11 height 11
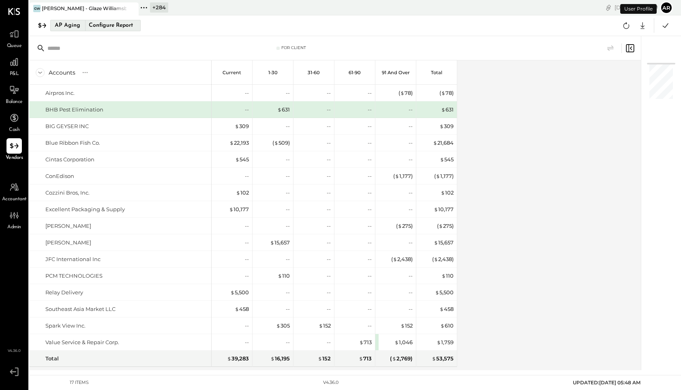
click at [96, 27] on div "Configure Report" at bounding box center [110, 25] width 51 height 11
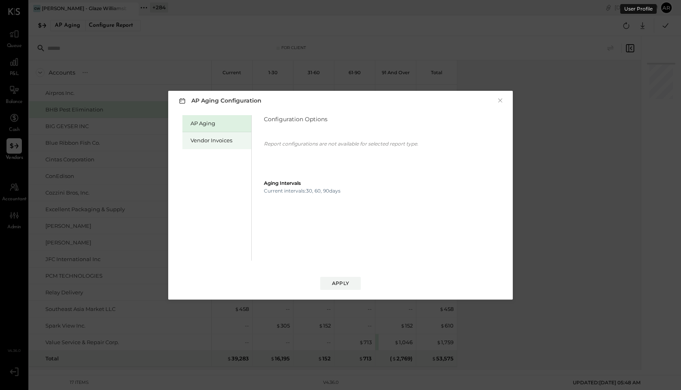
click at [207, 142] on div "Vendor Invoices" at bounding box center [218, 141] width 57 height 8
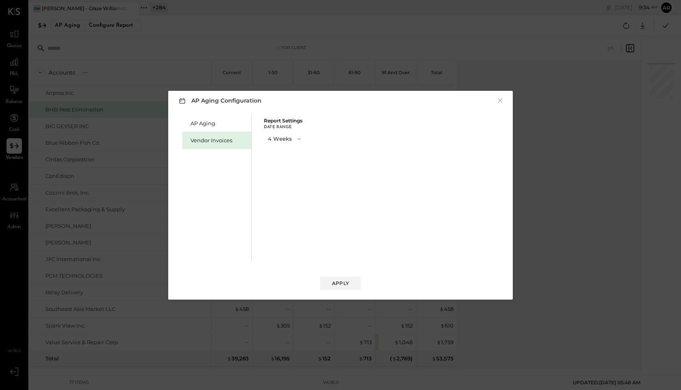
click at [279, 140] on button "4 Weeks" at bounding box center [285, 138] width 43 height 15
click at [280, 171] on div "13 Weeks" at bounding box center [285, 167] width 42 height 15
click at [346, 280] on div "Apply" at bounding box center [340, 283] width 17 height 7
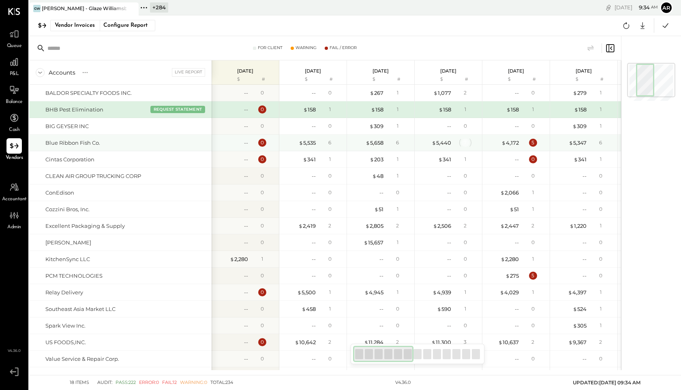
click at [467, 142] on div "7" at bounding box center [465, 143] width 8 height 8
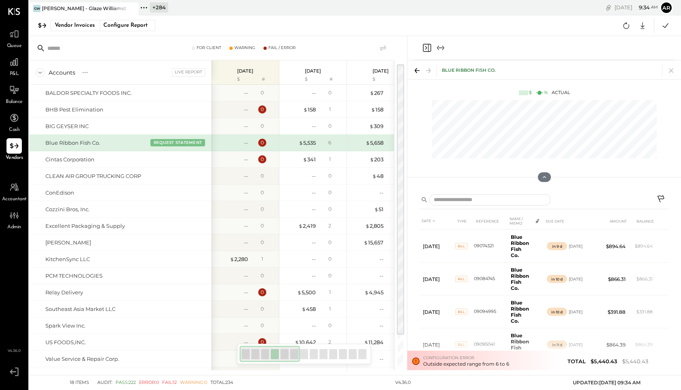
click at [422, 49] on icon "Close panel" at bounding box center [427, 48] width 10 height 10
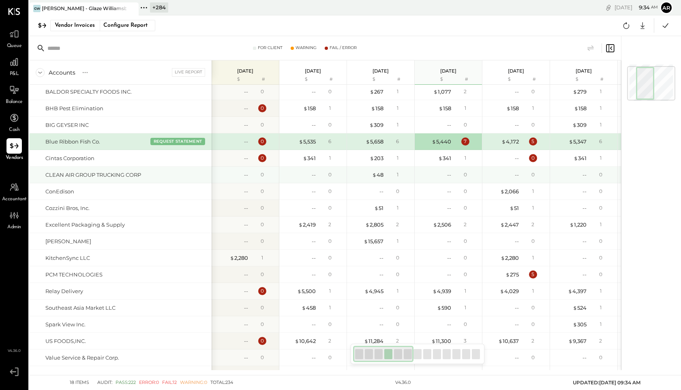
scroll to position [34, 0]
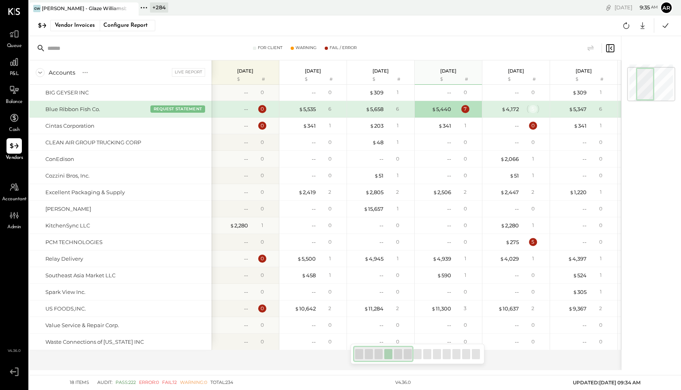
click at [534, 107] on div "5" at bounding box center [533, 109] width 8 height 8
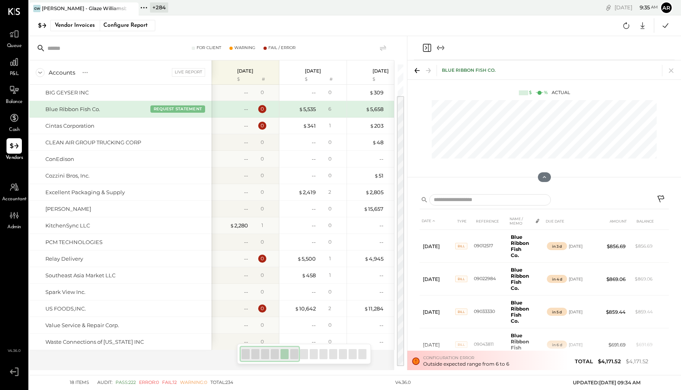
click at [429, 47] on icon "Close panel" at bounding box center [427, 48] width 10 height 10
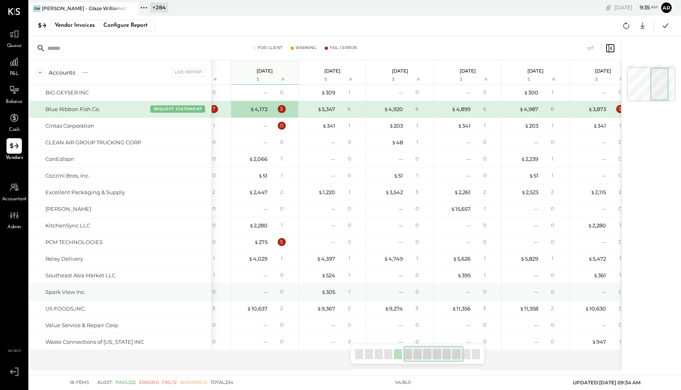
scroll to position [0, 378]
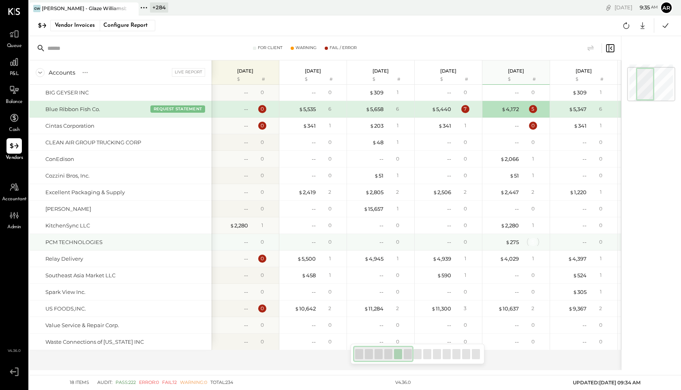
click at [532, 241] on div "5" at bounding box center [533, 242] width 8 height 8
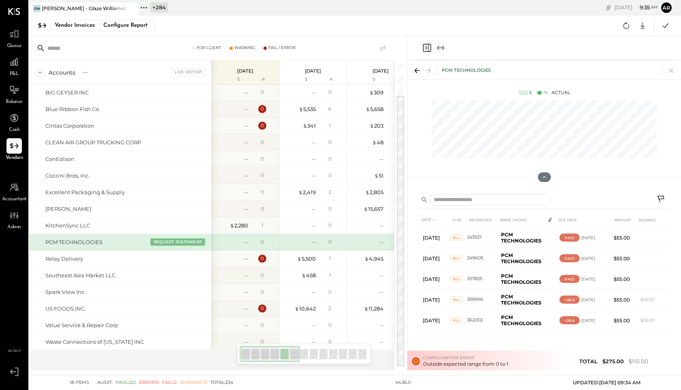
click at [423, 46] on icon "Close panel" at bounding box center [427, 48] width 8 height 8
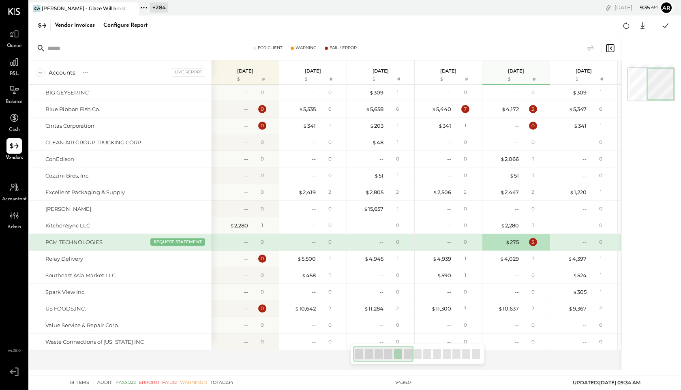
click at [146, 5] on icon at bounding box center [144, 7] width 11 height 11
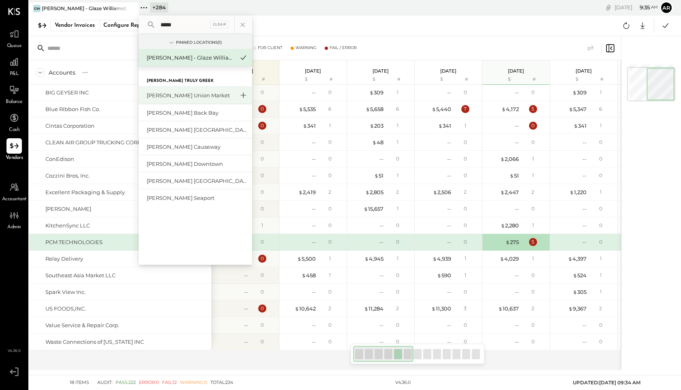
type input "*****"
click at [240, 94] on icon at bounding box center [243, 95] width 10 height 11
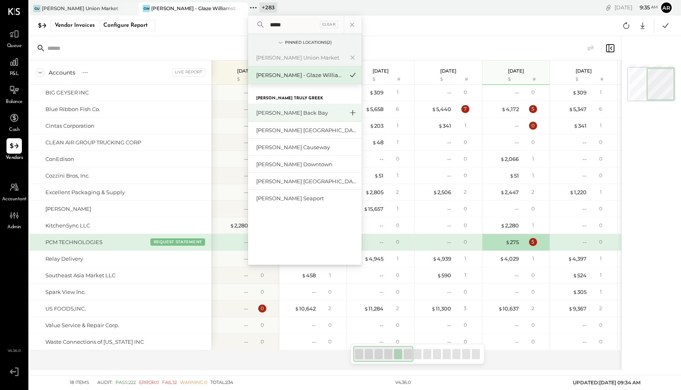
click at [352, 113] on icon at bounding box center [353, 112] width 10 height 11
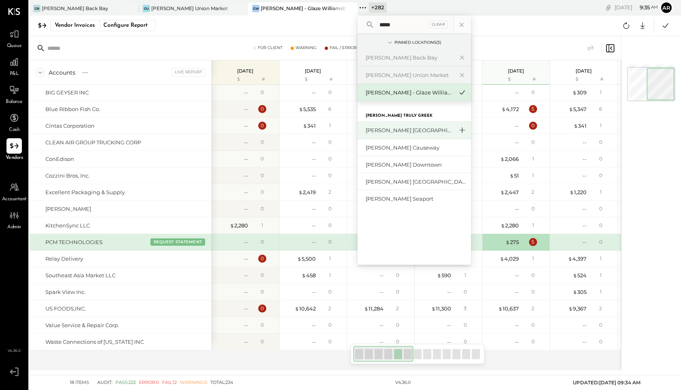
click at [461, 129] on icon at bounding box center [462, 130] width 10 height 11
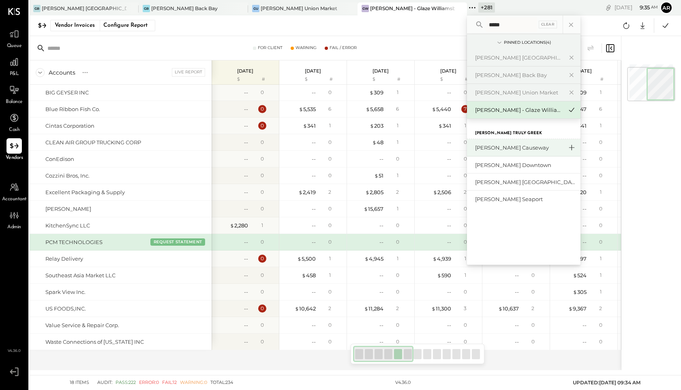
click at [566, 147] on icon at bounding box center [571, 147] width 10 height 11
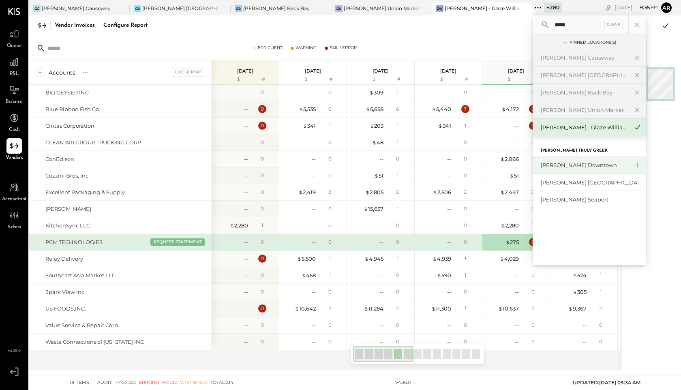
click at [582, 164] on div "[PERSON_NAME] Downtown" at bounding box center [588, 164] width 113 height 17
click at [634, 164] on icon at bounding box center [637, 165] width 6 height 6
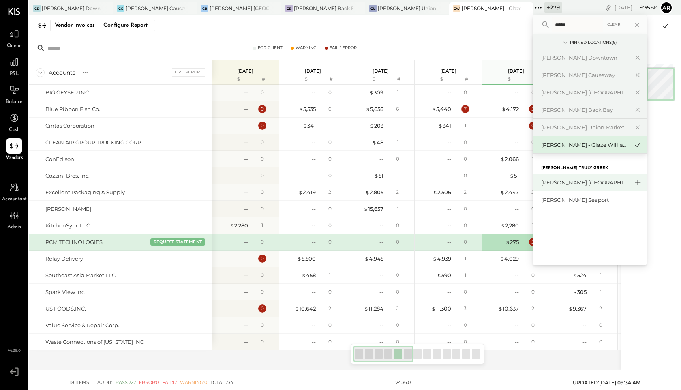
click at [632, 181] on icon at bounding box center [637, 182] width 10 height 11
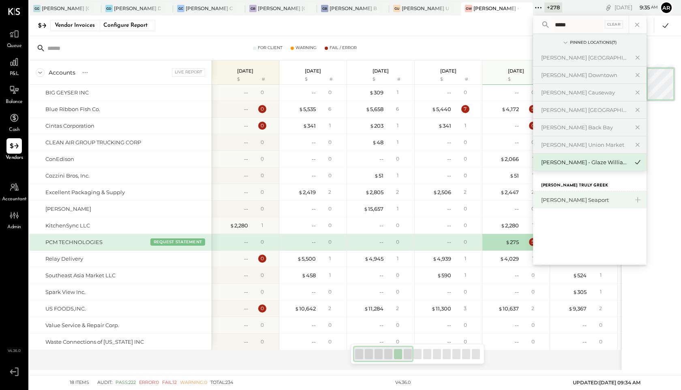
click at [632, 200] on div "[PERSON_NAME] Seaport" at bounding box center [589, 199] width 113 height 17
click at [637, 200] on icon at bounding box center [637, 199] width 10 height 11
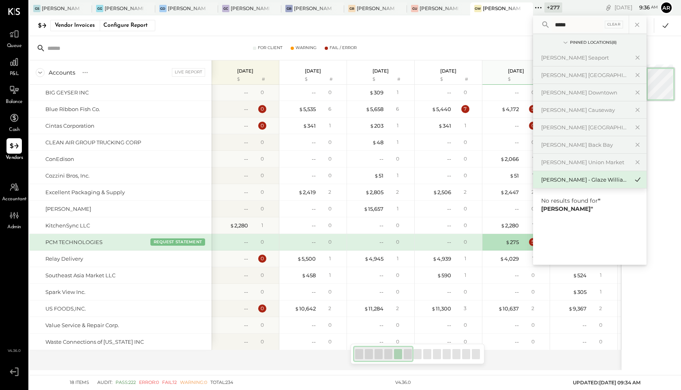
click at [312, 34] on div "Vendor Invoices Configure Report Google Sheets Excel" at bounding box center [355, 25] width 652 height 21
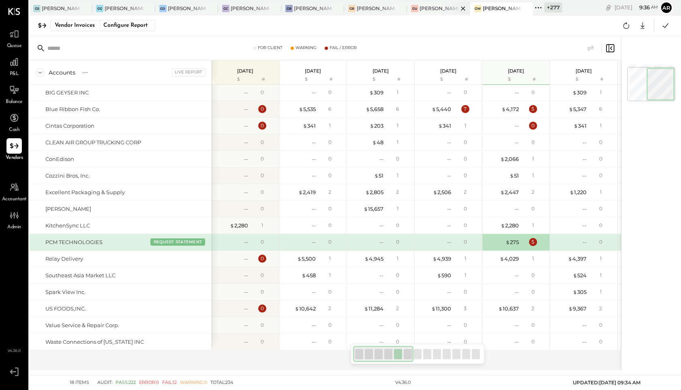
click at [463, 7] on icon at bounding box center [463, 9] width 10 height 10
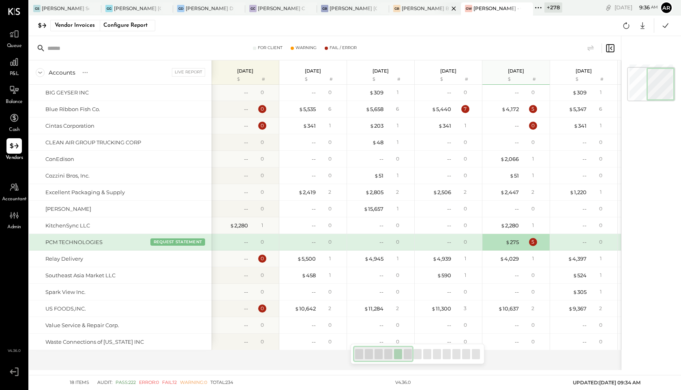
click at [431, 9] on div "[PERSON_NAME] Back Bay" at bounding box center [425, 8] width 47 height 7
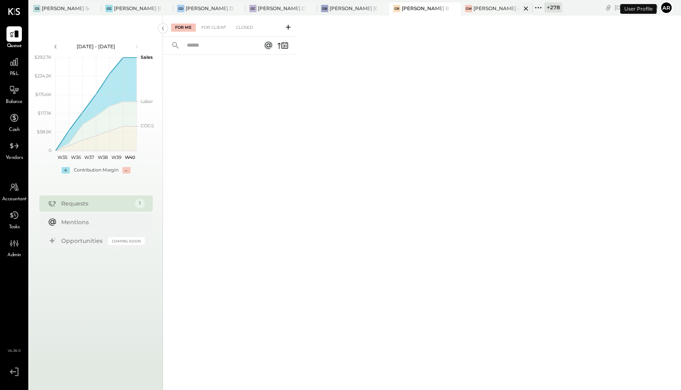
click at [527, 7] on icon at bounding box center [525, 8] width 4 height 4
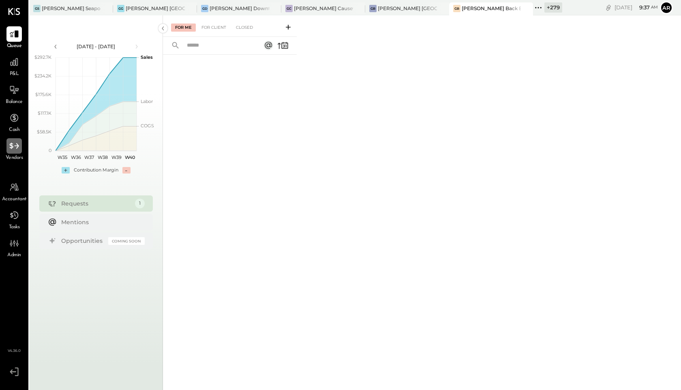
click at [15, 143] on icon at bounding box center [14, 146] width 11 height 11
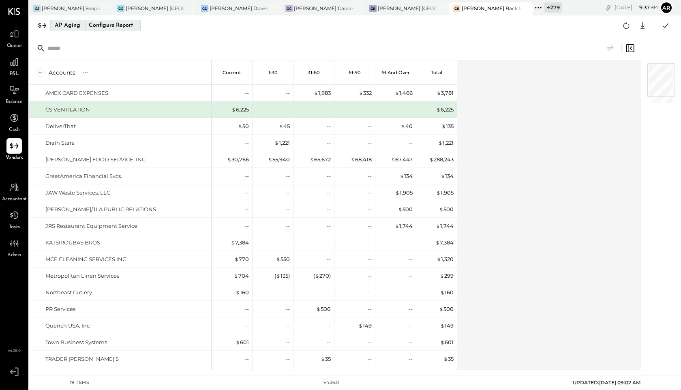
click at [97, 30] on div "Configure Report" at bounding box center [110, 25] width 51 height 11
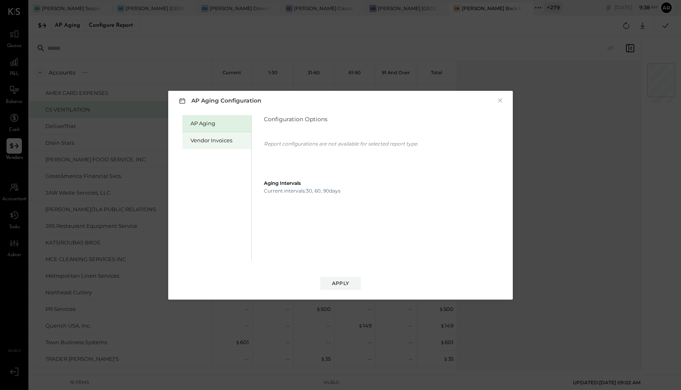
click at [218, 142] on div "Vendor Invoices" at bounding box center [218, 141] width 57 height 8
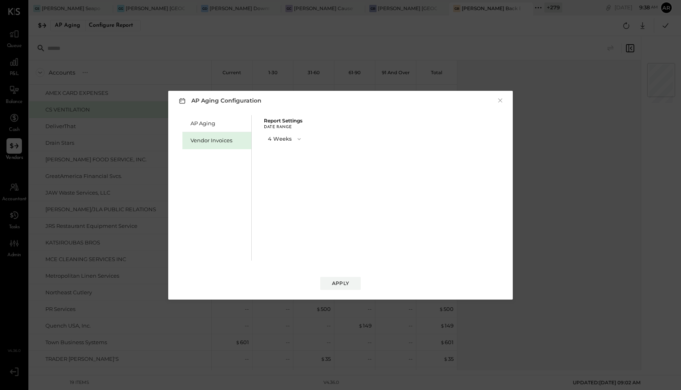
click at [280, 137] on button "4 Weeks" at bounding box center [285, 138] width 43 height 15
click at [281, 167] on span "13 Weeks" at bounding box center [280, 167] width 21 height 5
click at [334, 284] on div "Apply" at bounding box center [340, 283] width 17 height 7
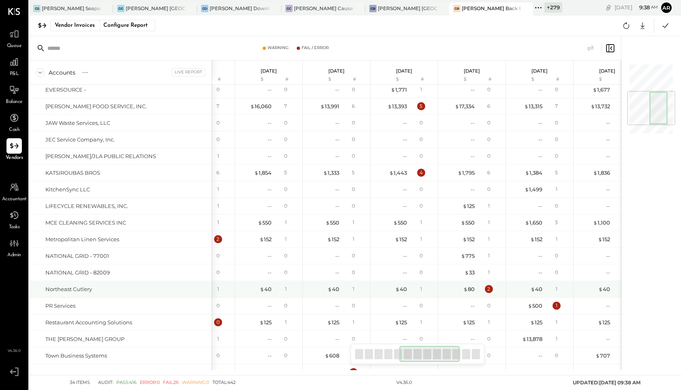
scroll to position [223, 0]
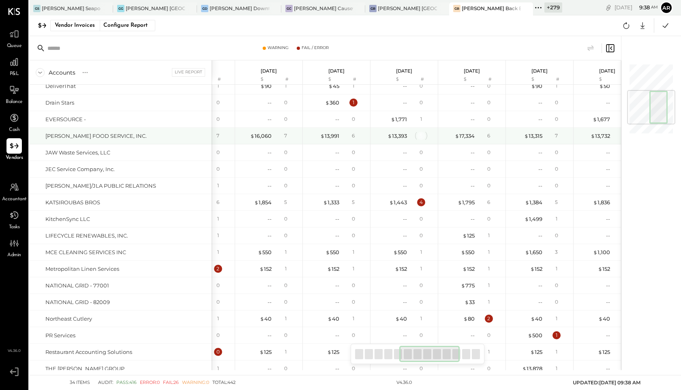
click at [417, 138] on div "5" at bounding box center [421, 136] width 8 height 8
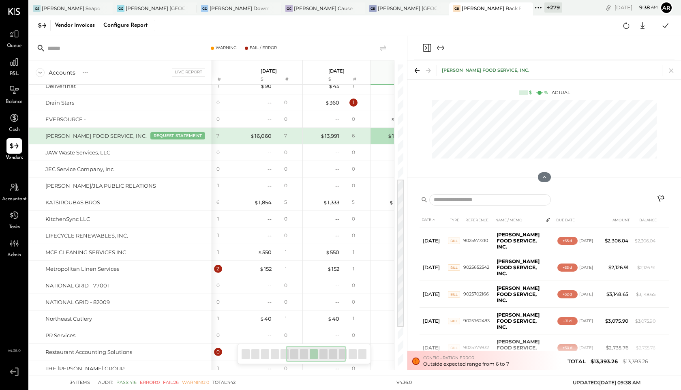
click at [428, 45] on icon "Close panel" at bounding box center [427, 48] width 8 height 8
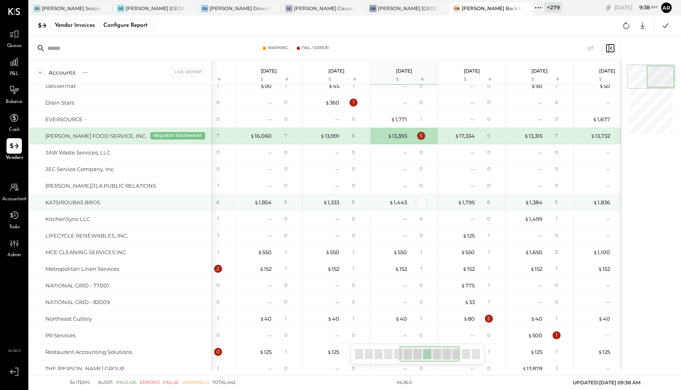
click at [420, 205] on div "4" at bounding box center [421, 202] width 8 height 8
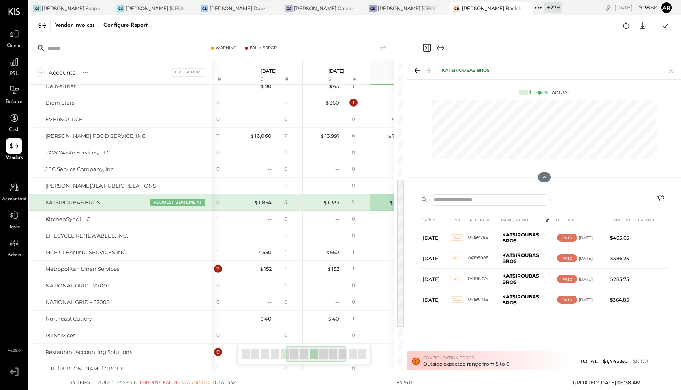
click at [428, 47] on icon "Close panel" at bounding box center [427, 48] width 10 height 10
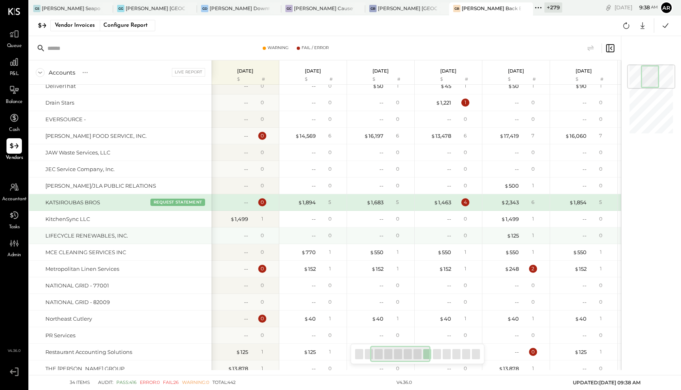
scroll to position [0, 387]
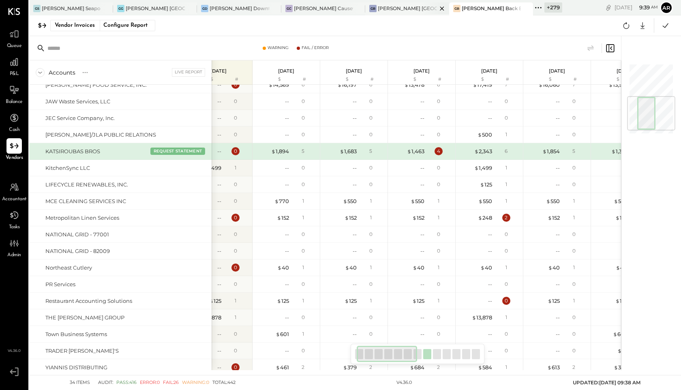
click at [376, 12] on div "GB [PERSON_NAME] [GEOGRAPHIC_DATA]" at bounding box center [407, 8] width 84 height 13
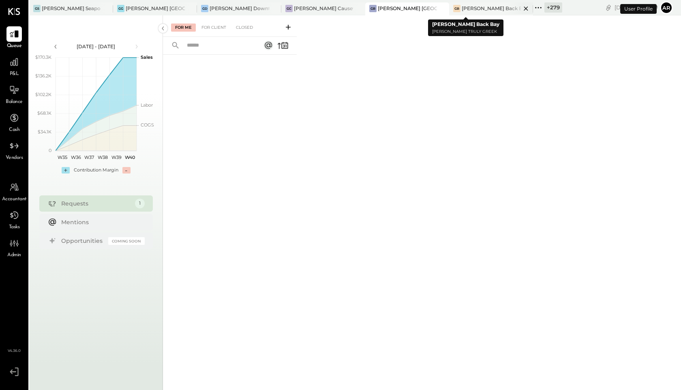
click at [523, 8] on icon at bounding box center [525, 8] width 4 height 4
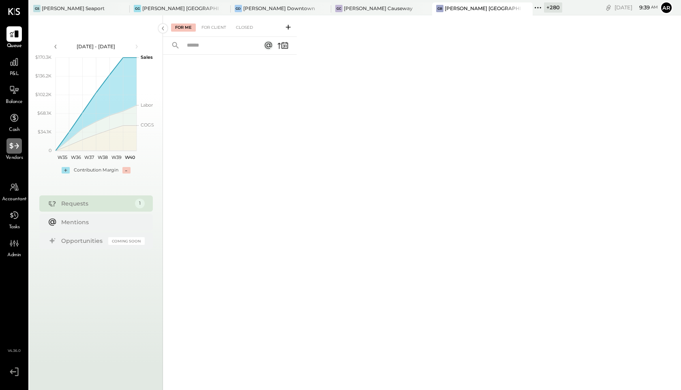
click at [15, 150] on icon at bounding box center [14, 146] width 11 height 11
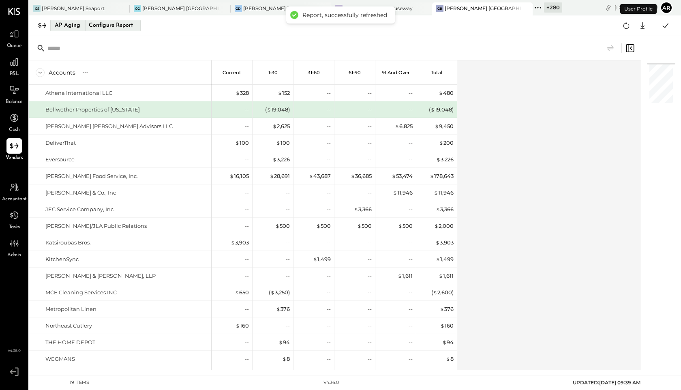
click at [128, 23] on div "Configure Report" at bounding box center [110, 25] width 51 height 11
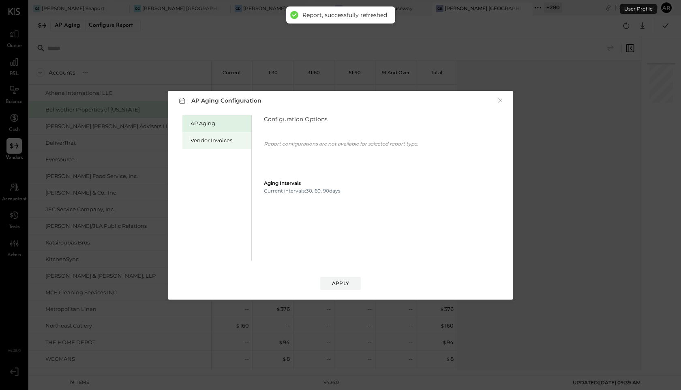
click at [211, 137] on div "Vendor Invoices" at bounding box center [218, 141] width 57 height 8
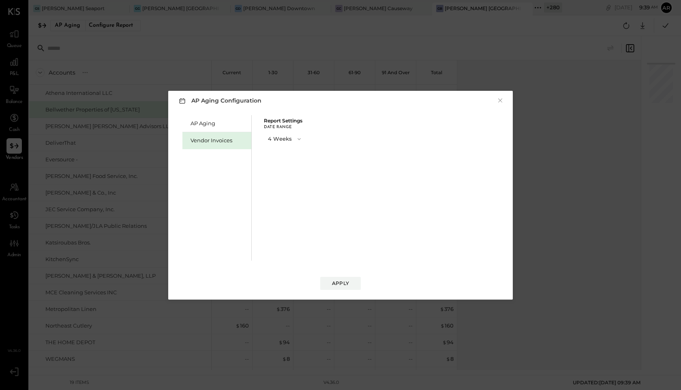
click at [282, 139] on button "4 Weeks" at bounding box center [285, 138] width 43 height 15
click at [283, 167] on span "13 Weeks" at bounding box center [280, 167] width 21 height 5
click at [340, 280] on div "Apply" at bounding box center [340, 283] width 17 height 7
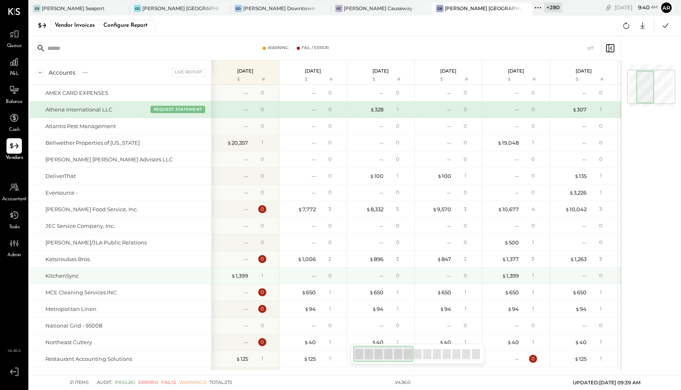
scroll to position [83, 0]
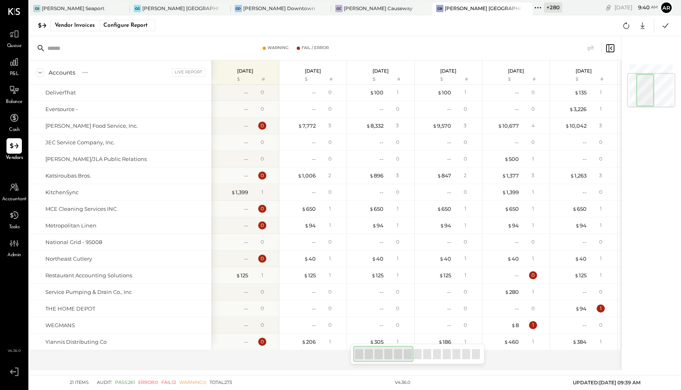
click at [532, 8] on icon at bounding box center [537, 7] width 11 height 11
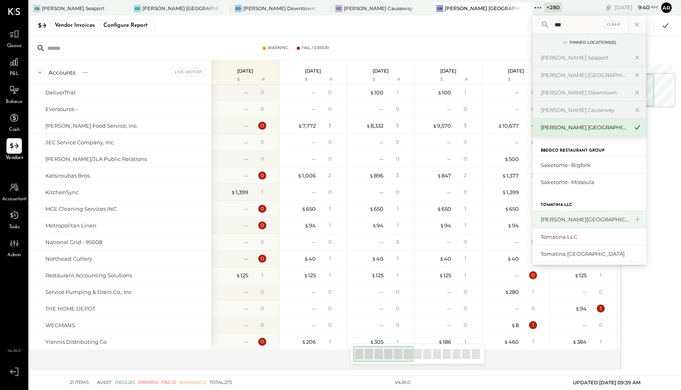
type input "***"
click at [540, 218] on div "[PERSON_NAME][GEOGRAPHIC_DATA]" at bounding box center [584, 220] width 88 height 8
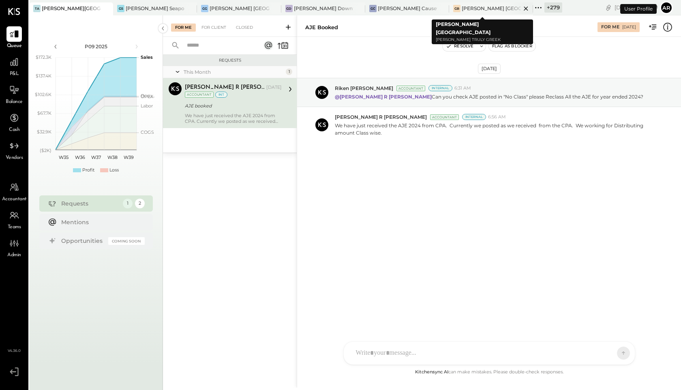
click at [521, 6] on icon at bounding box center [526, 9] width 10 height 10
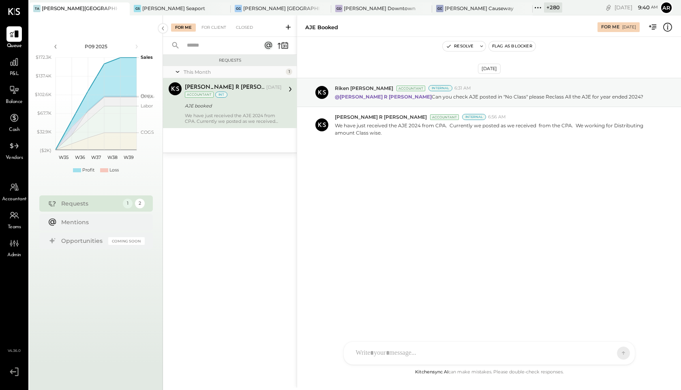
click at [11, 155] on span "Vendors" at bounding box center [14, 157] width 17 height 7
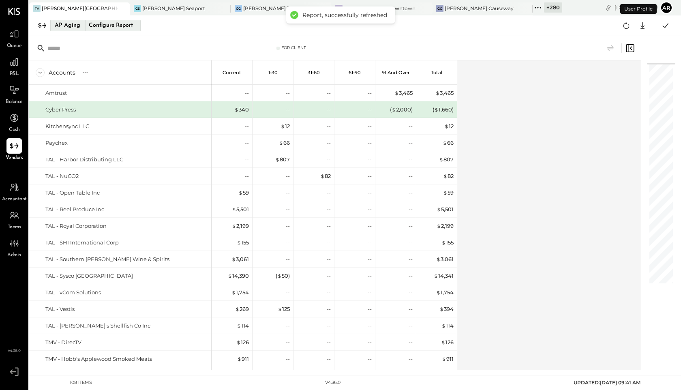
click at [96, 29] on div "Configure Report" at bounding box center [110, 25] width 51 height 11
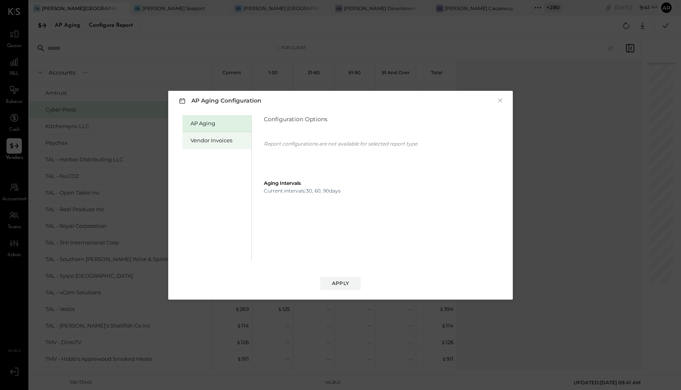
click at [204, 137] on div "Vendor Invoices" at bounding box center [218, 141] width 57 height 8
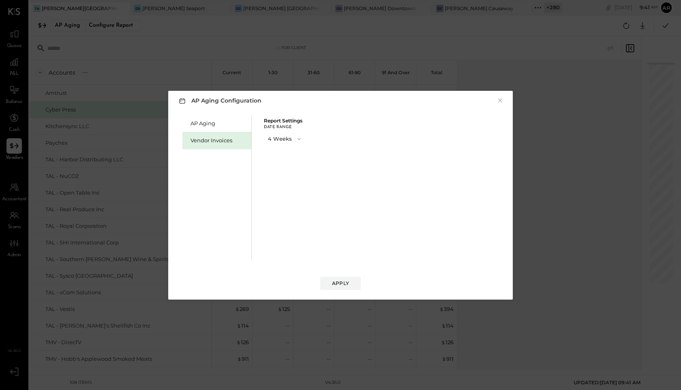
click at [280, 140] on button "4 Weeks" at bounding box center [285, 138] width 43 height 15
click at [282, 170] on span "13 Weeks" at bounding box center [280, 167] width 21 height 5
click at [347, 283] on div "Apply" at bounding box center [340, 283] width 17 height 7
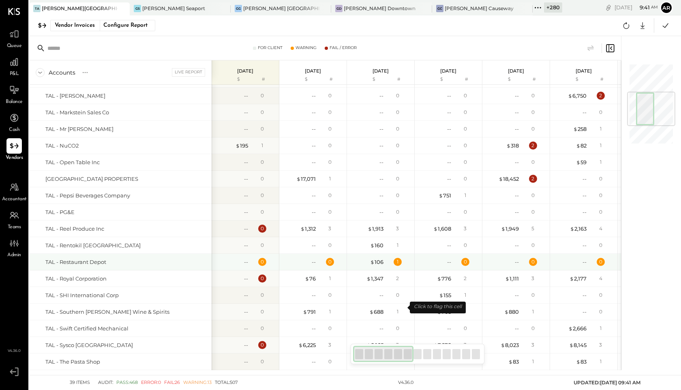
scroll to position [233, 0]
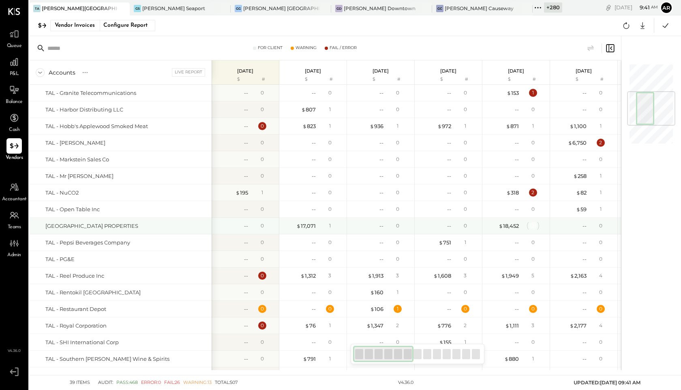
click at [530, 224] on div "2" at bounding box center [533, 226] width 8 height 8
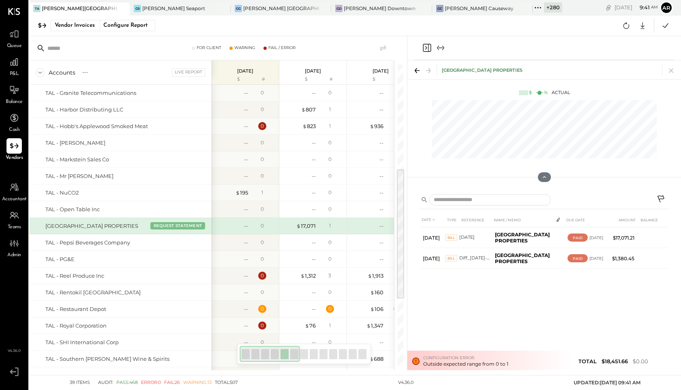
click at [423, 50] on icon "Close panel" at bounding box center [427, 48] width 8 height 8
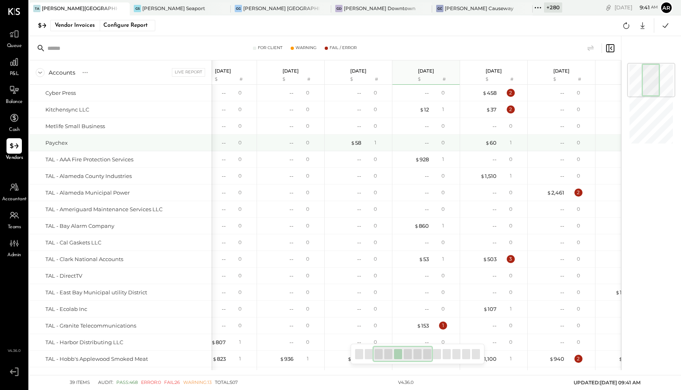
scroll to position [0, 151]
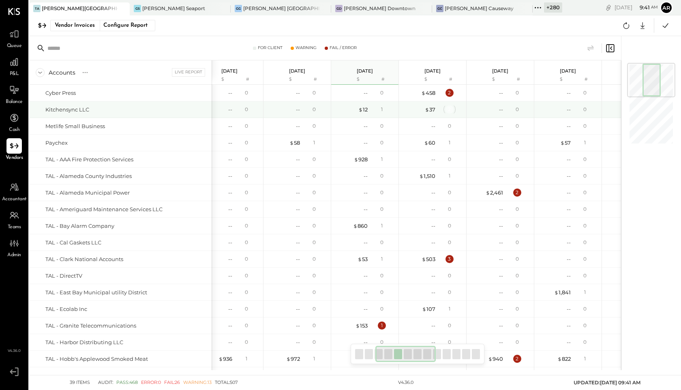
click at [452, 111] on div "2" at bounding box center [449, 109] width 8 height 8
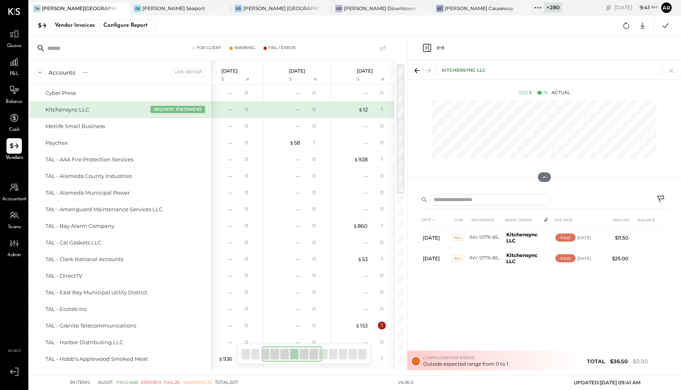
click at [427, 47] on icon "Close panel" at bounding box center [427, 48] width 10 height 10
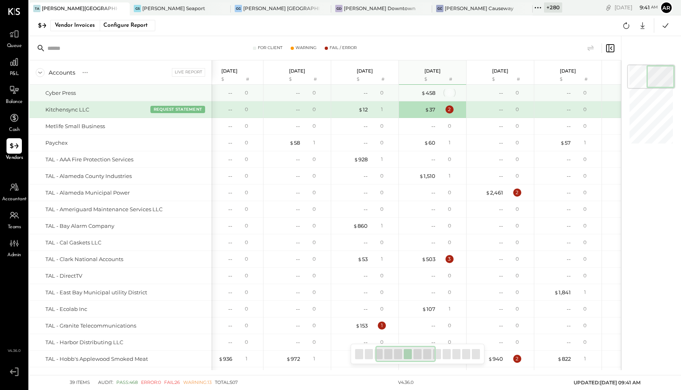
click at [448, 90] on div "2" at bounding box center [449, 93] width 8 height 8
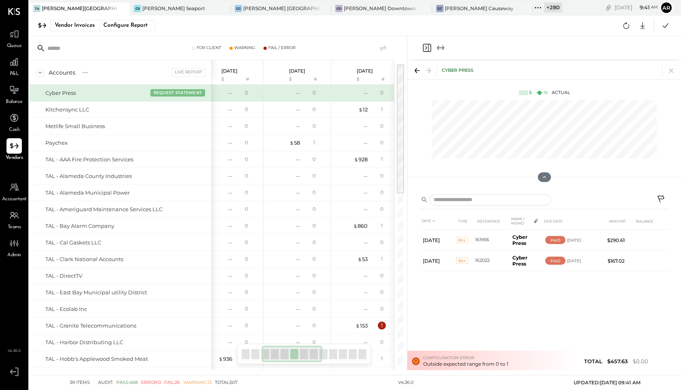
click at [430, 45] on icon "Close panel" at bounding box center [427, 48] width 8 height 8
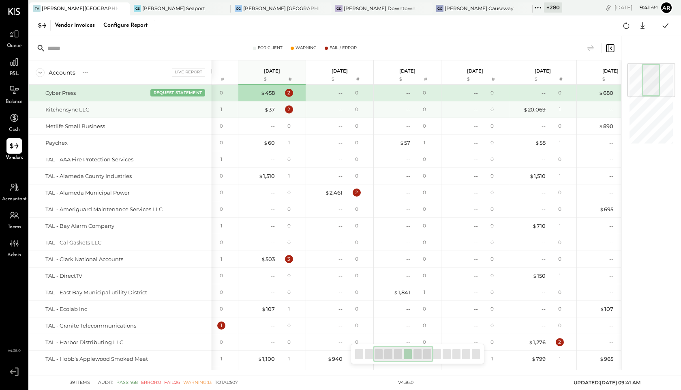
scroll to position [0, 116]
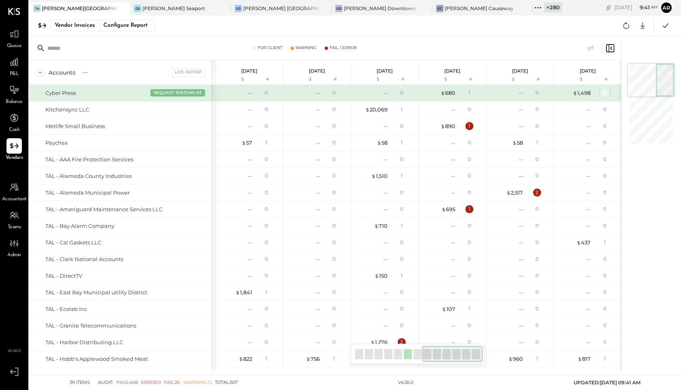
click at [603, 92] on div "2" at bounding box center [604, 93] width 8 height 8
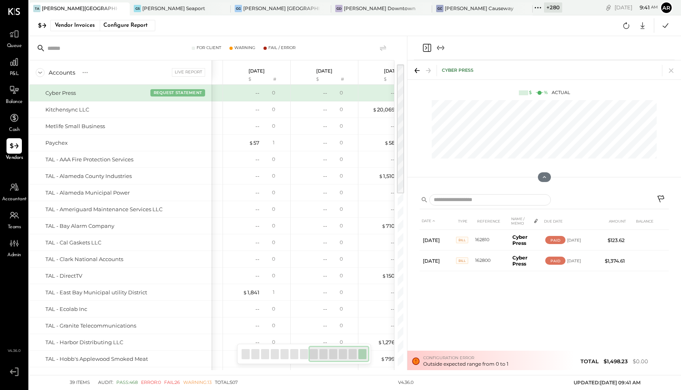
click at [428, 51] on icon "Close panel" at bounding box center [427, 48] width 8 height 8
